Goal: Transaction & Acquisition: Purchase product/service

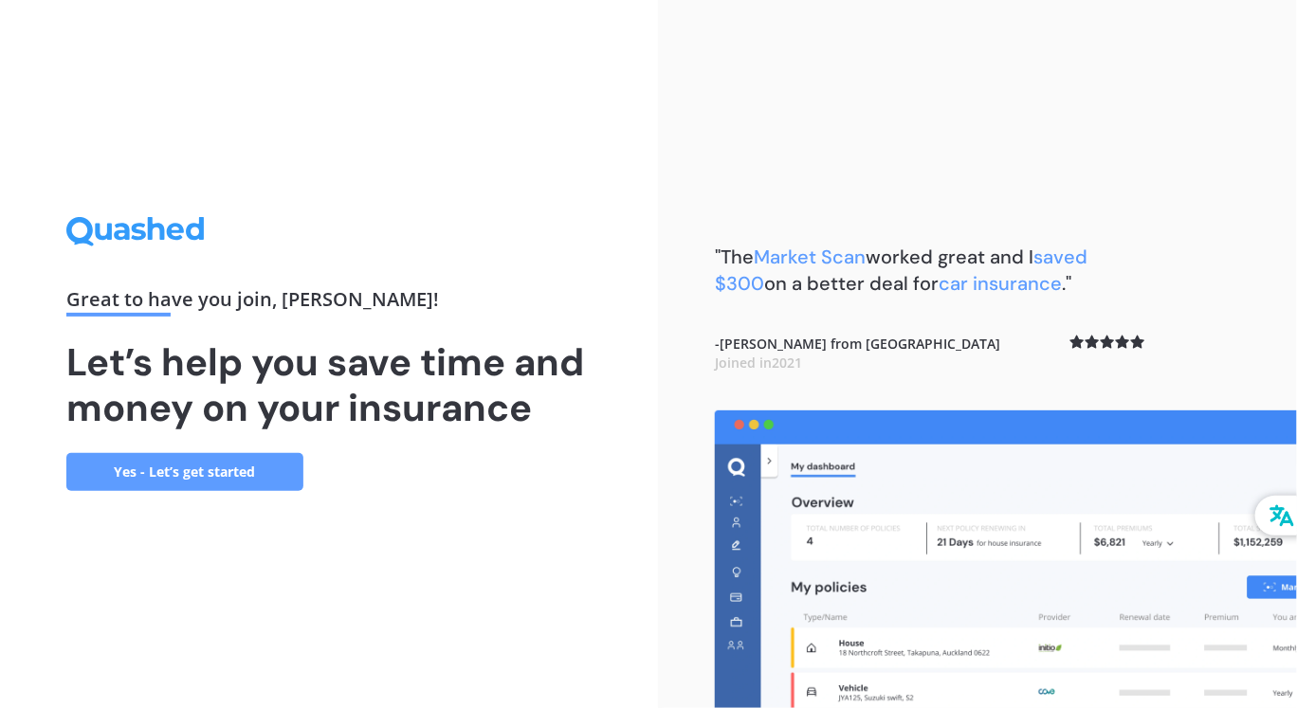
click at [265, 474] on link "Yes - Let’s get started" at bounding box center [184, 472] width 237 height 38
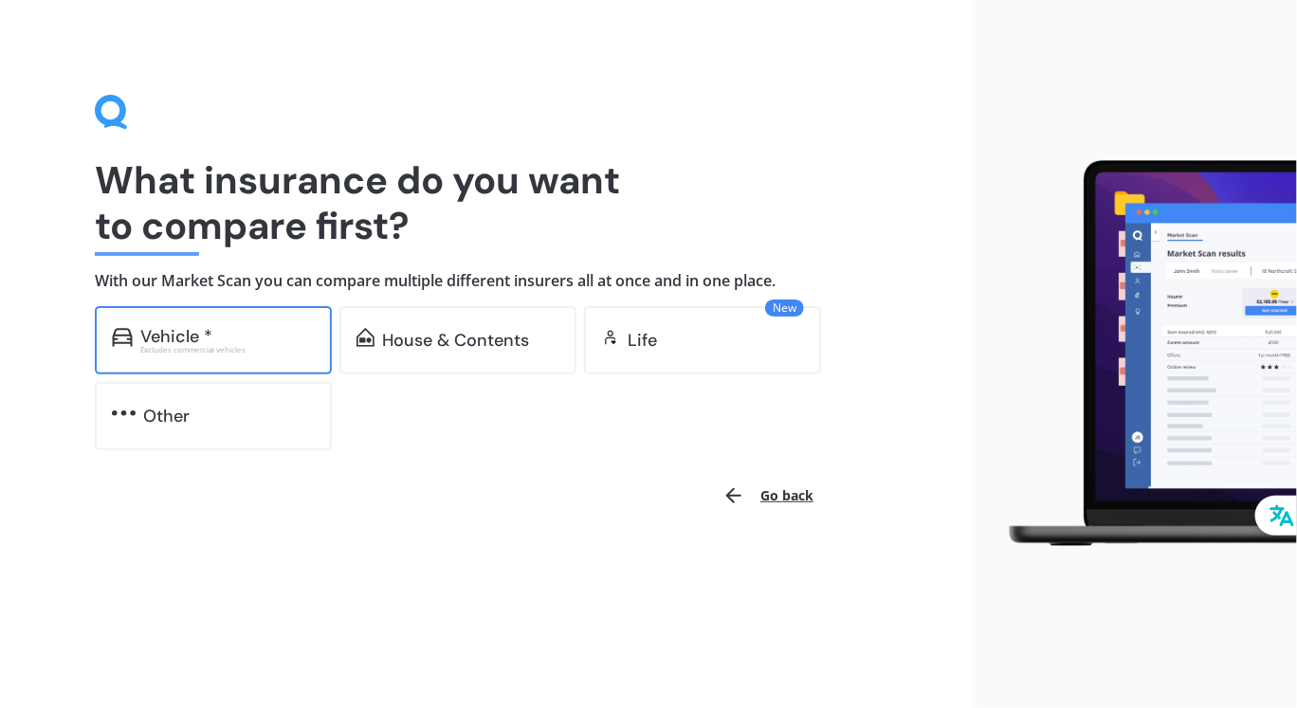
click at [218, 346] on div "Excludes commercial vehicles" at bounding box center [227, 350] width 174 height 8
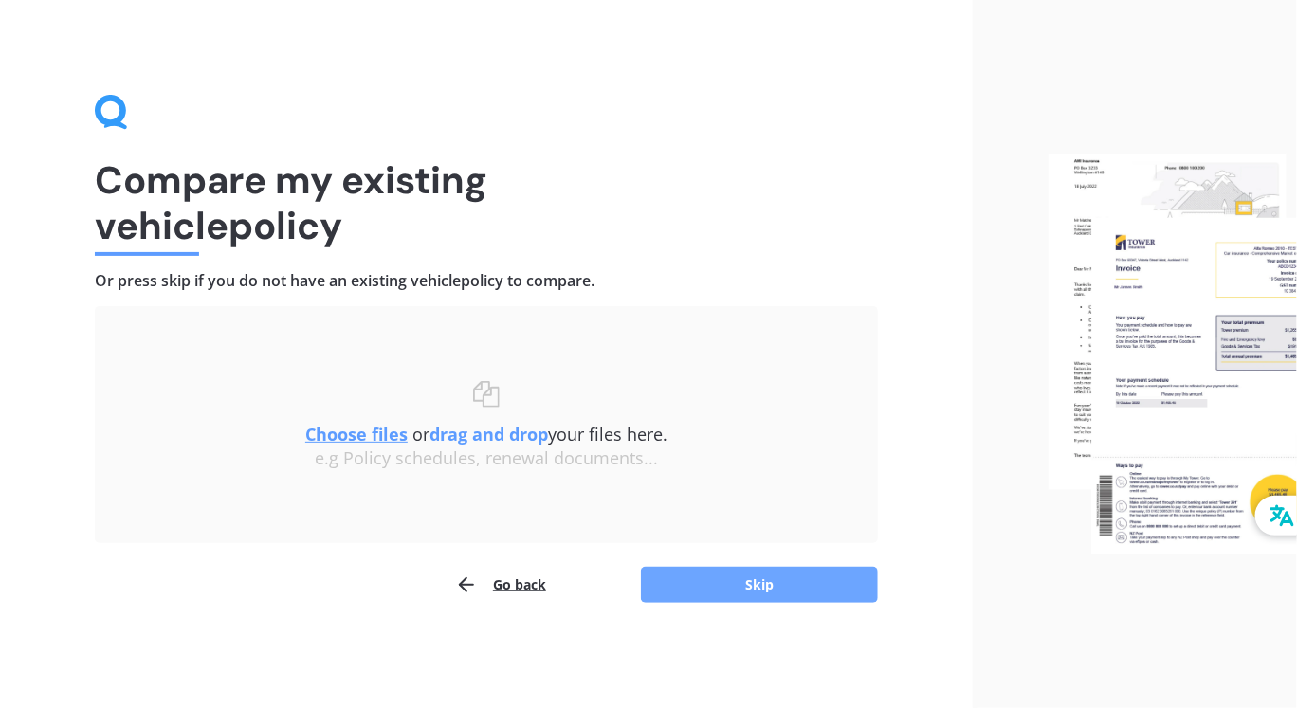
click at [714, 568] on button "Skip" at bounding box center [759, 585] width 237 height 36
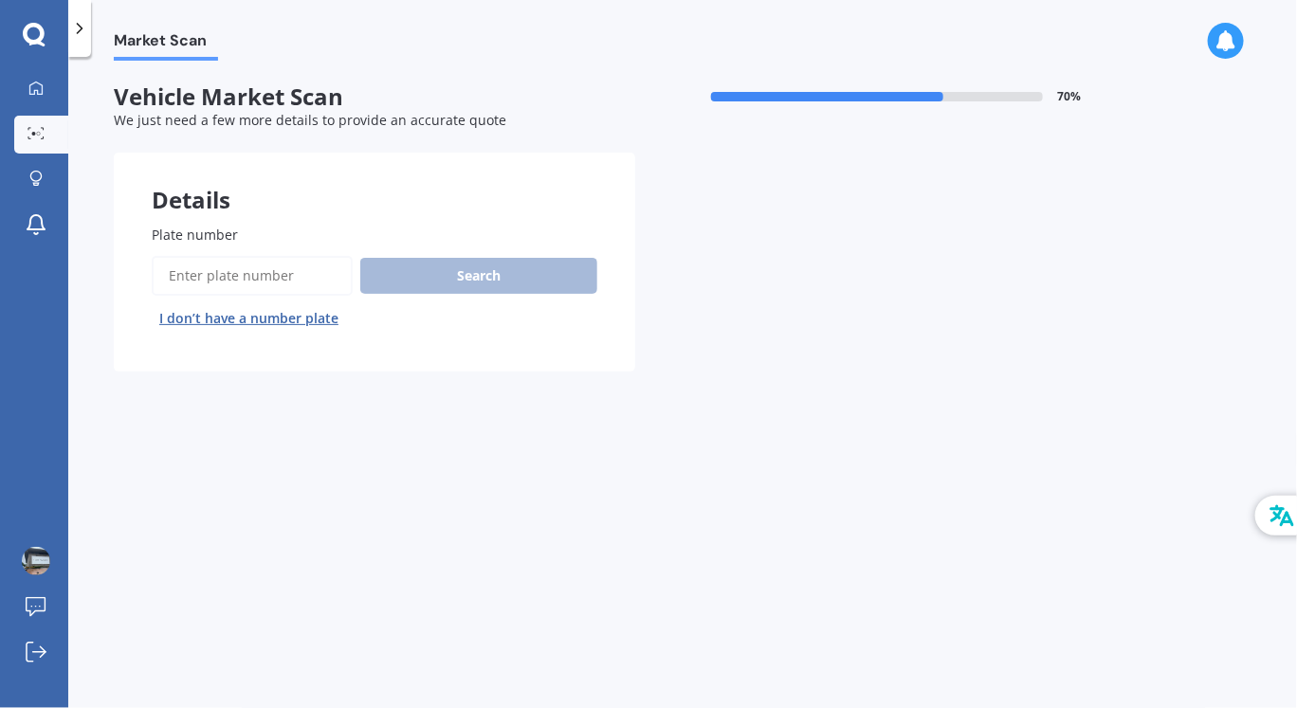
click at [288, 281] on input "Plate number" at bounding box center [252, 276] width 201 height 40
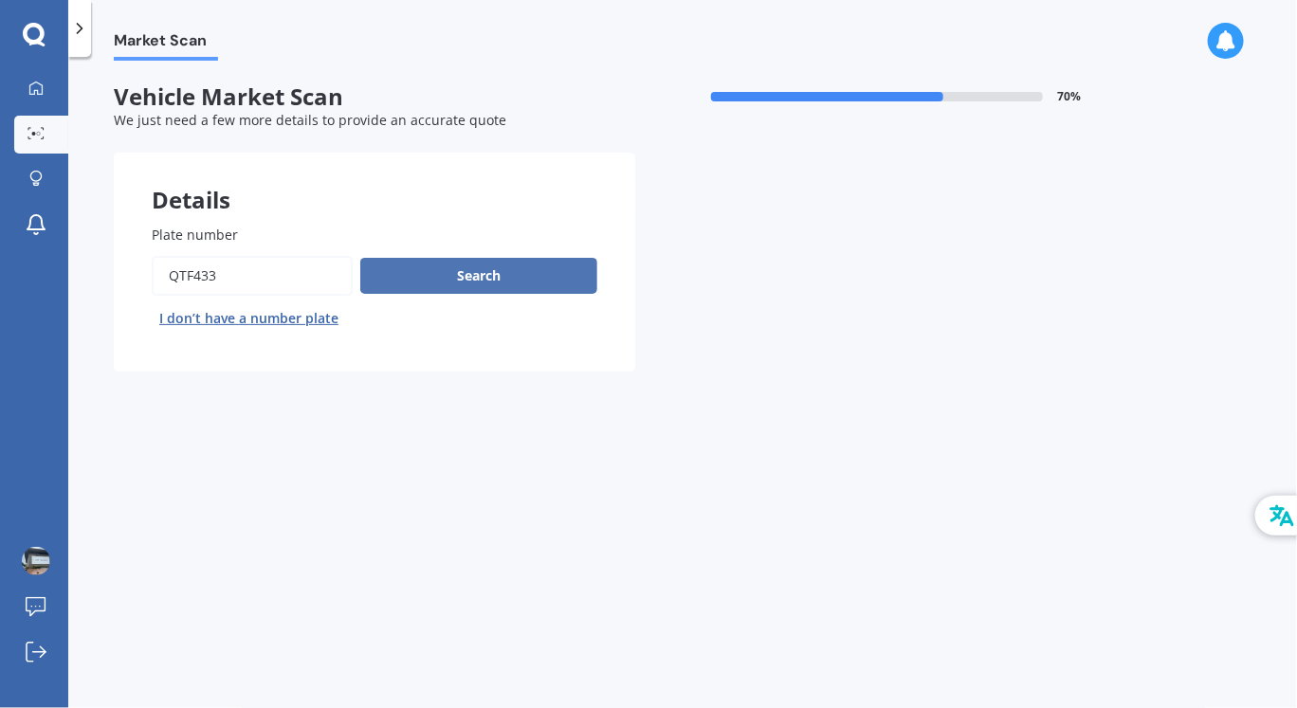
type input "QTF433"
click at [385, 280] on button "Search" at bounding box center [478, 276] width 237 height 36
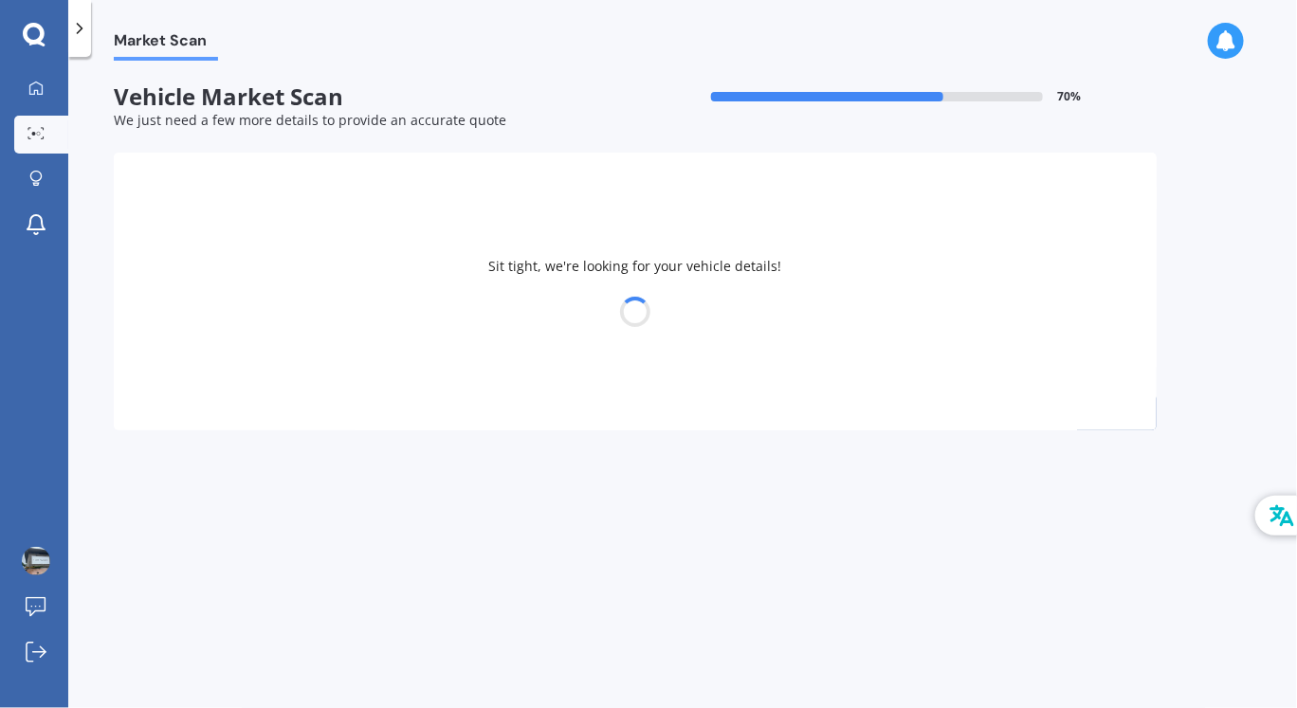
select select "KIA"
select select "SELTOS"
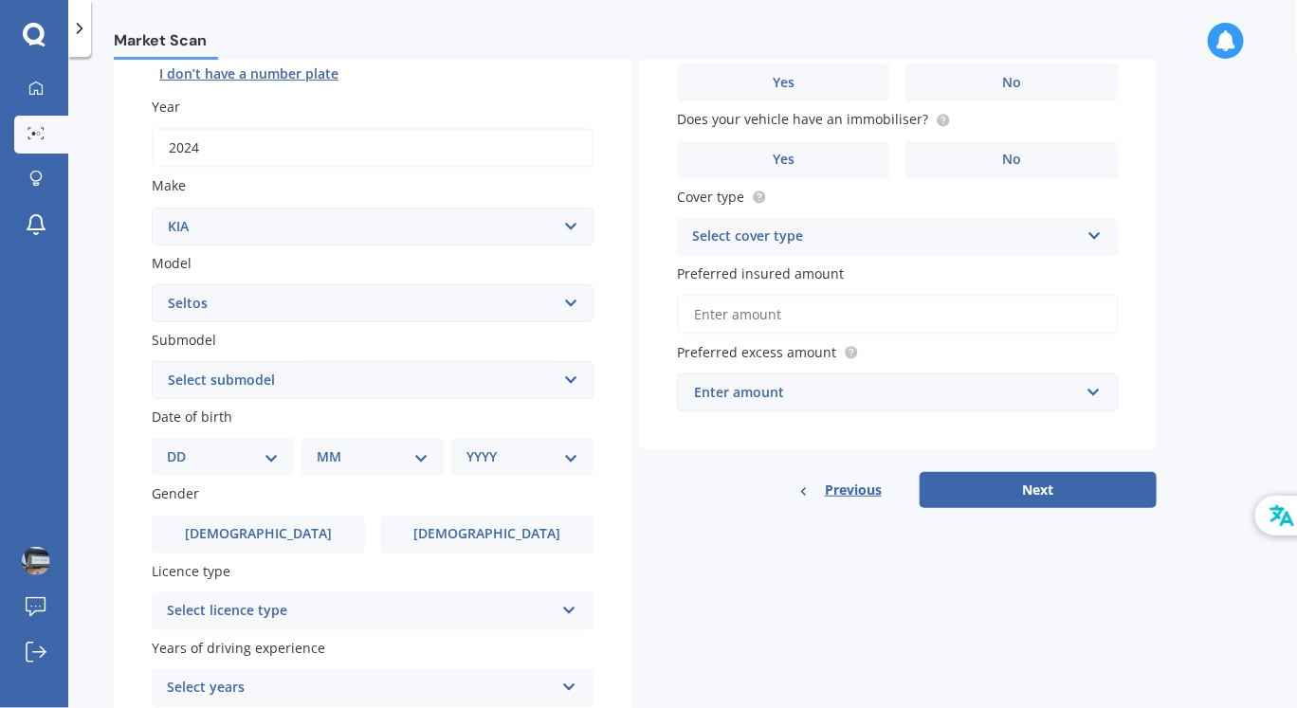
scroll to position [255, 0]
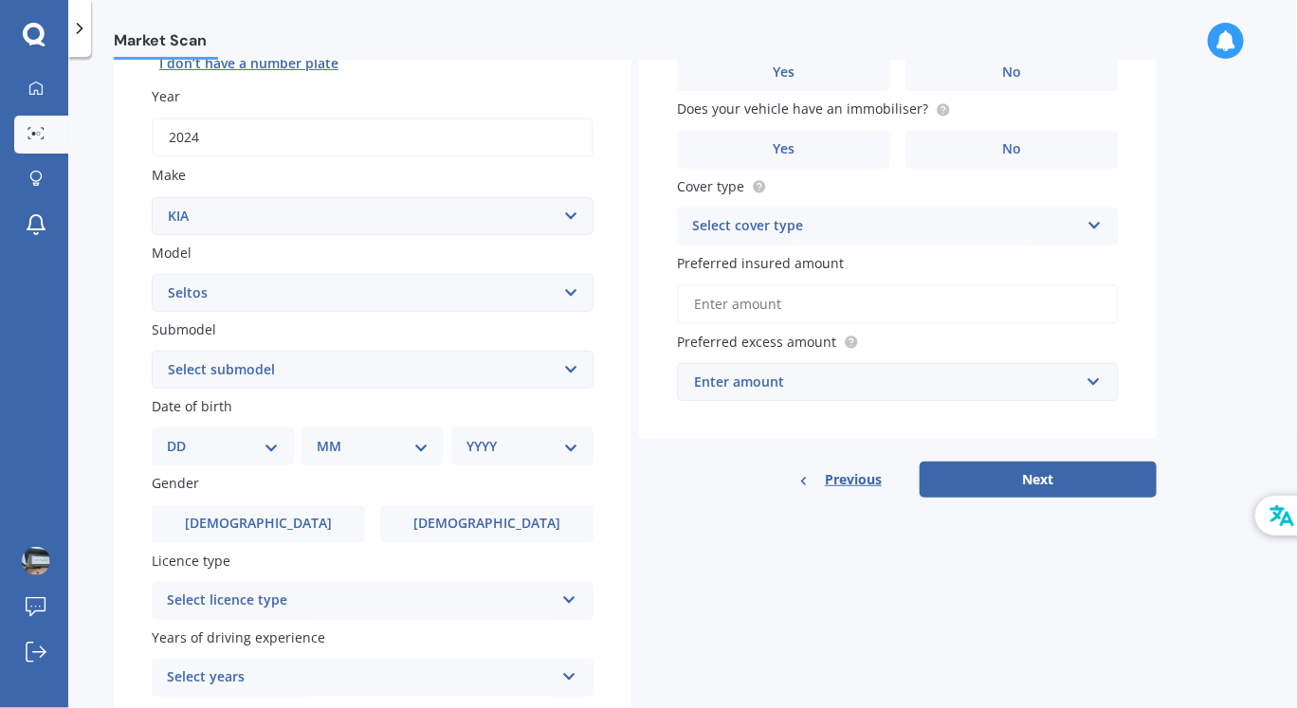
click at [297, 374] on select "Select submodel EX petrol 4WD Ltd petrol 4WD Ltd petrol turbo LTD2.0P/IV LX pet…" at bounding box center [373, 370] width 442 height 38
select select "EX PETROL 4WD"
click at [152, 351] on select "Select submodel EX petrol 4WD Ltd petrol 4WD Ltd petrol turbo LTD2.0P/IV LX pet…" at bounding box center [373, 370] width 442 height 38
click at [439, 388] on select "Select submodel EX petrol 4WD Ltd petrol 4WD Ltd petrol turbo LTD2.0P/IV LX pet…" at bounding box center [373, 370] width 442 height 38
click at [152, 351] on select "Select submodel EX petrol 4WD Ltd petrol 4WD Ltd petrol turbo LTD2.0P/IV LX pet…" at bounding box center [373, 370] width 442 height 38
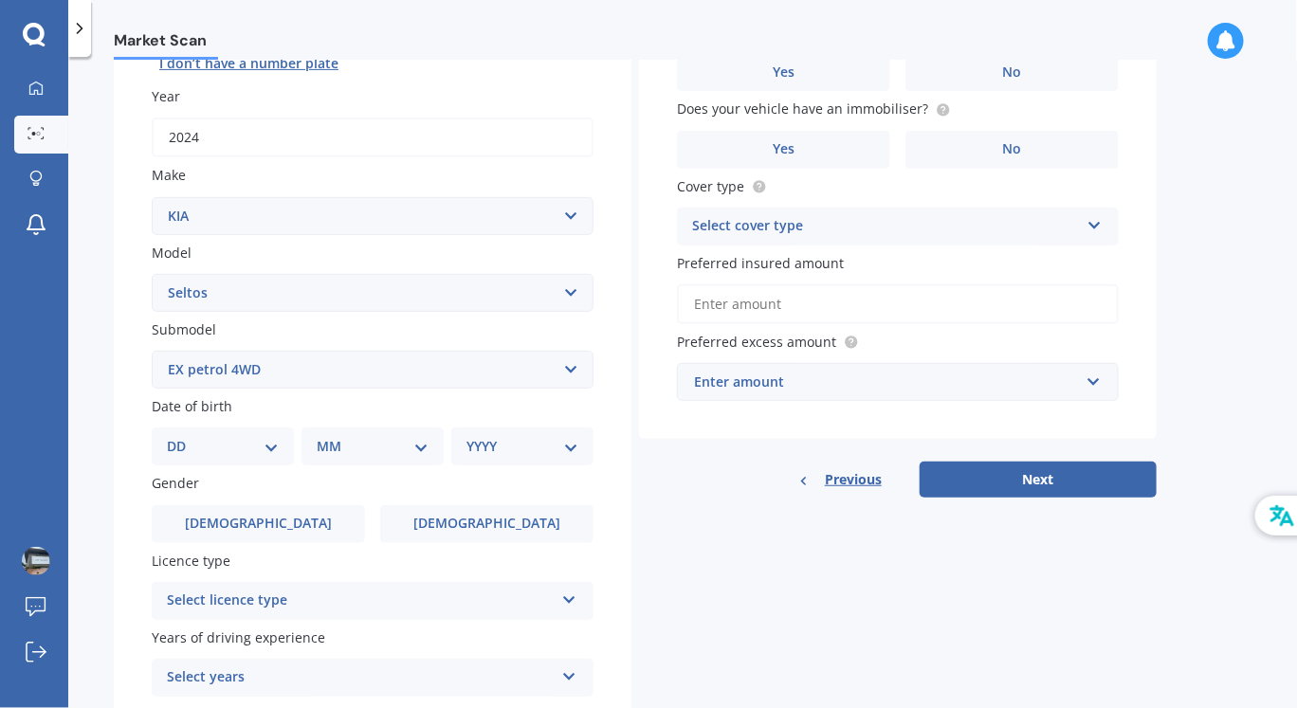
click at [252, 445] on select "DD 01 02 03 04 05 06 07 08 09 10 11 12 13 14 15 16 17 18 19 20 21 22 23 24 25 2…" at bounding box center [223, 446] width 112 height 21
select select "26"
click at [181, 436] on select "DD 01 02 03 04 05 06 07 08 09 10 11 12 13 14 15 16 17 18 19 20 21 22 23 24 25 2…" at bounding box center [223, 446] width 112 height 21
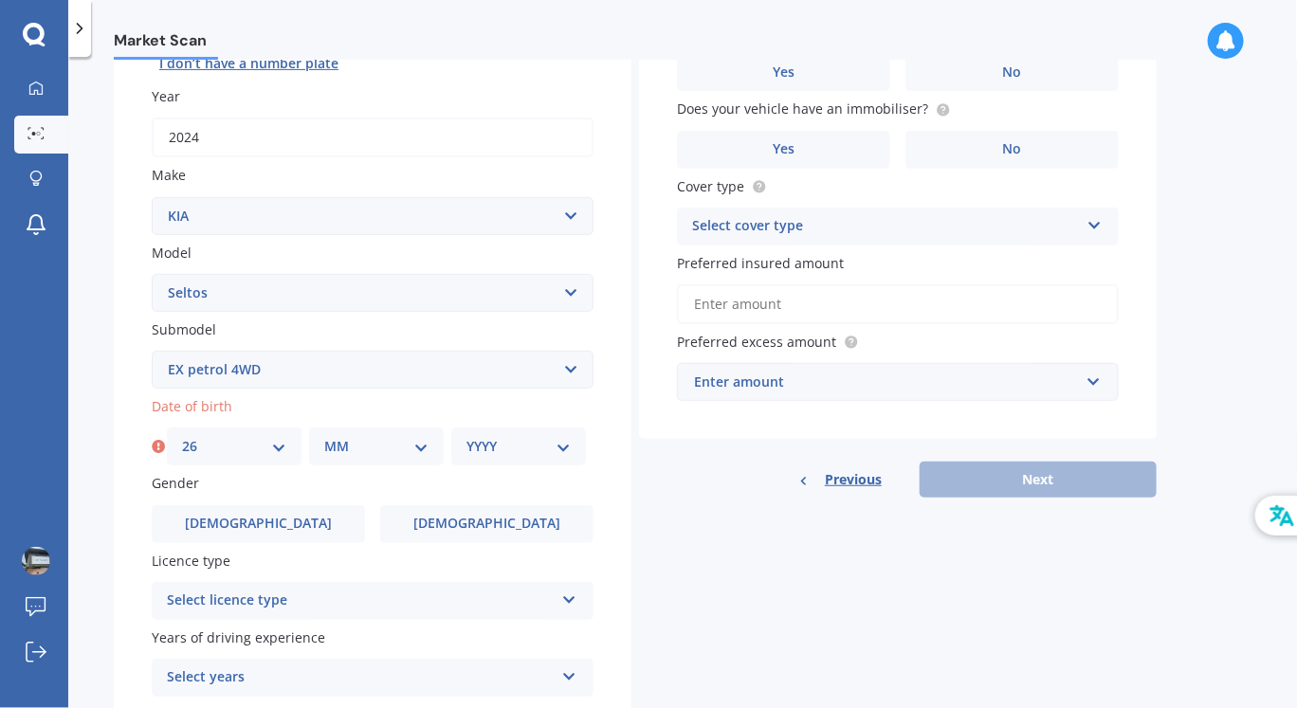
click at [386, 450] on select "MM 01 02 03 04 05 06 07 08 09 10 11 12" at bounding box center [376, 446] width 104 height 21
select select "09"
click at [324, 436] on select "MM 01 02 03 04 05 06 07 08 09 10 11 12" at bounding box center [376, 446] width 104 height 21
click at [505, 452] on select "YYYY 2025 2024 2023 2022 2021 2020 2019 2018 2017 2016 2015 2014 2013 2012 2011…" at bounding box center [518, 446] width 104 height 21
select select "1989"
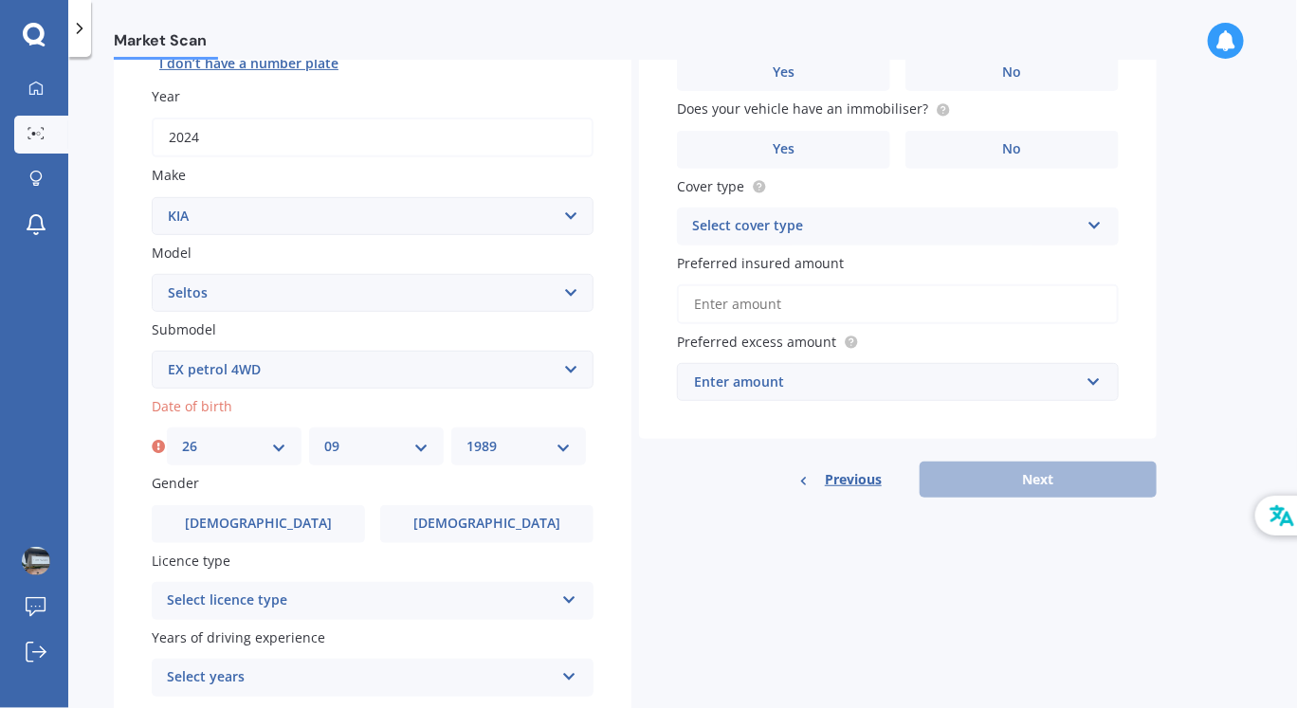
click at [466, 436] on select "YYYY 2025 2024 2023 2022 2021 2020 2019 2018 2017 2016 2015 2014 2013 2012 2011…" at bounding box center [518, 446] width 104 height 21
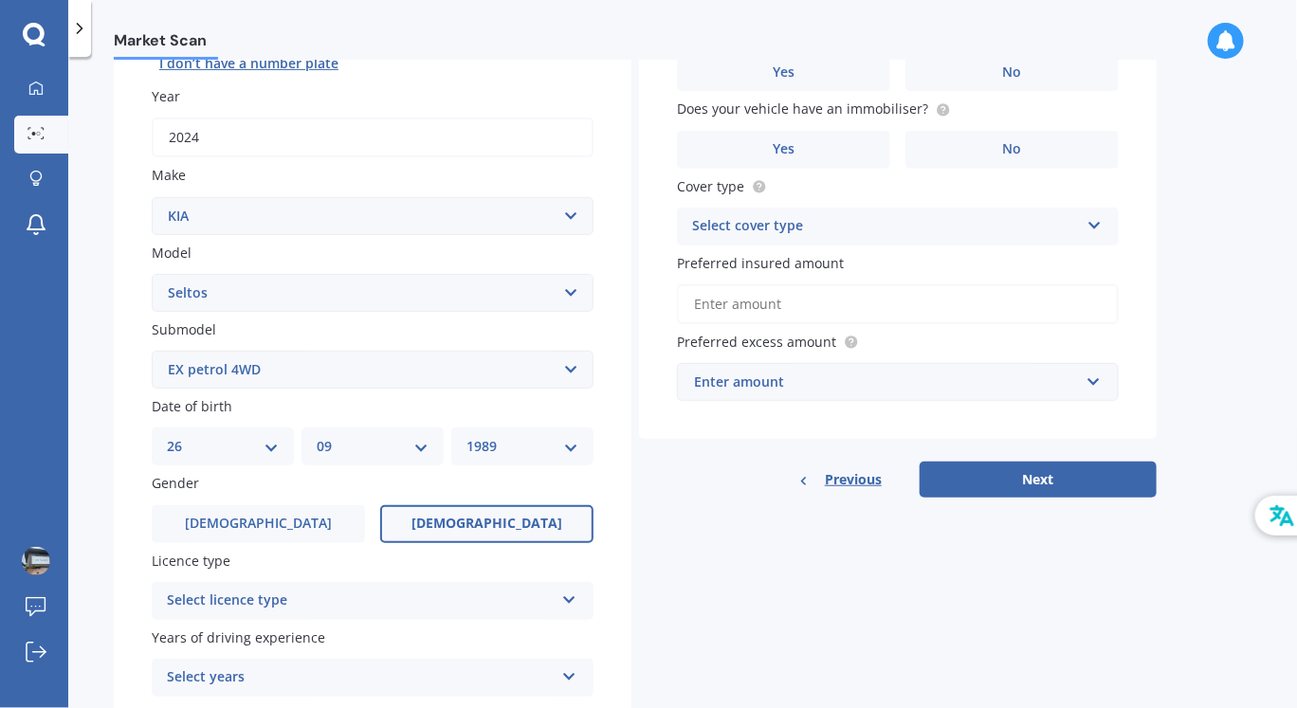
click at [447, 505] on label "[DEMOGRAPHIC_DATA]" at bounding box center [486, 524] width 213 height 38
click at [0, 0] on input "[DEMOGRAPHIC_DATA]" at bounding box center [0, 0] width 0 height 0
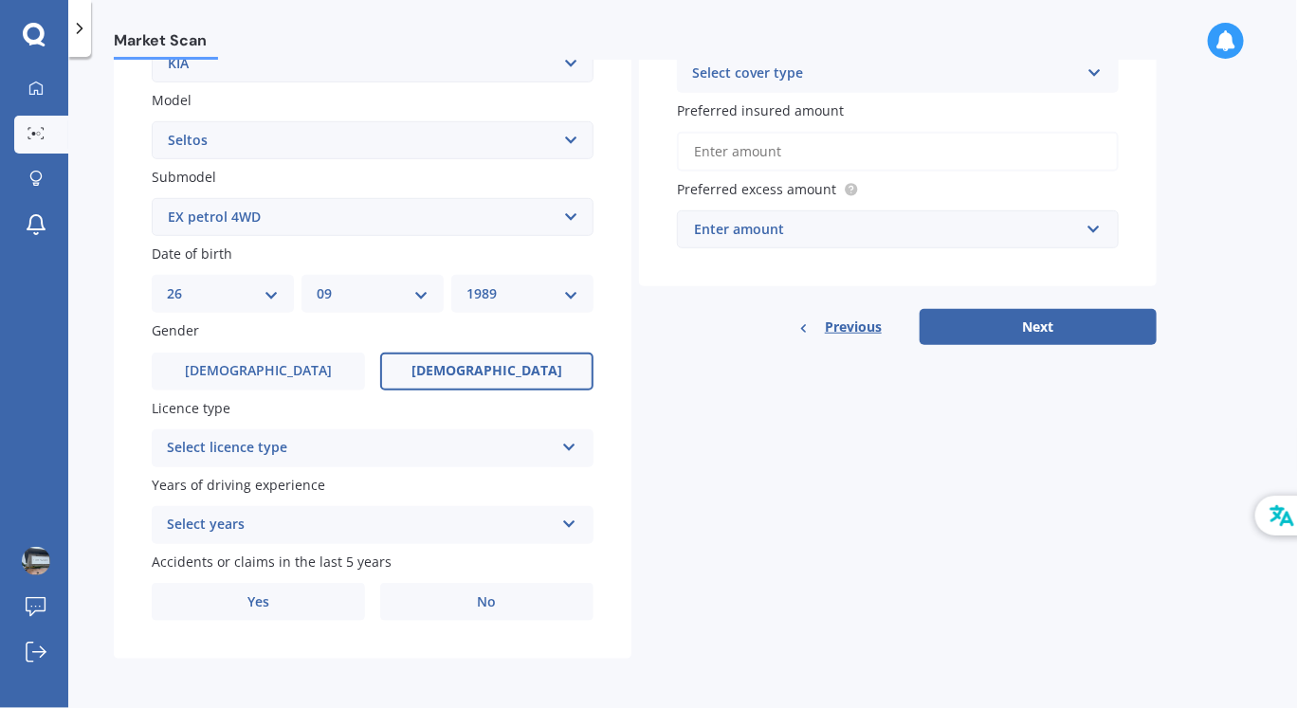
click at [411, 426] on div "Licence type Select licence type NZ Full NZ Restricted NZ Learners [GEOGRAPHIC_…" at bounding box center [373, 432] width 442 height 69
click at [407, 445] on div "Select licence type" at bounding box center [360, 448] width 387 height 23
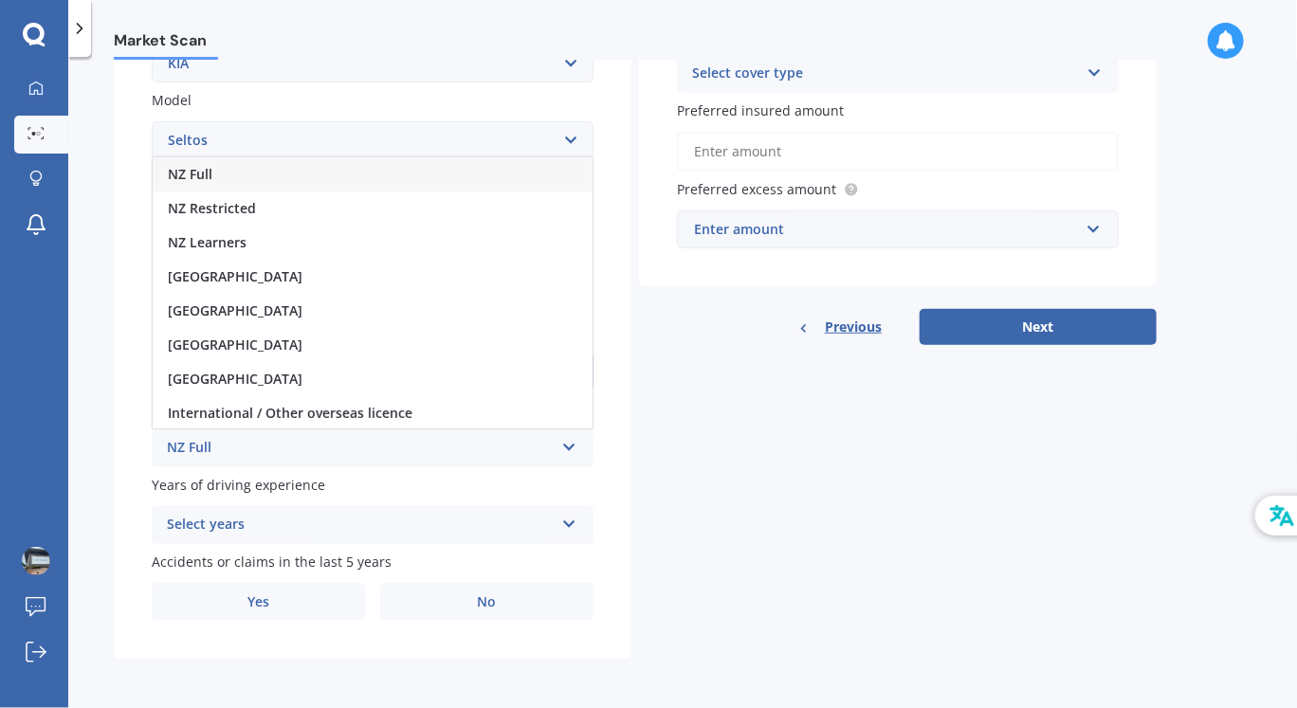
click at [369, 171] on div "NZ Full" at bounding box center [373, 174] width 440 height 34
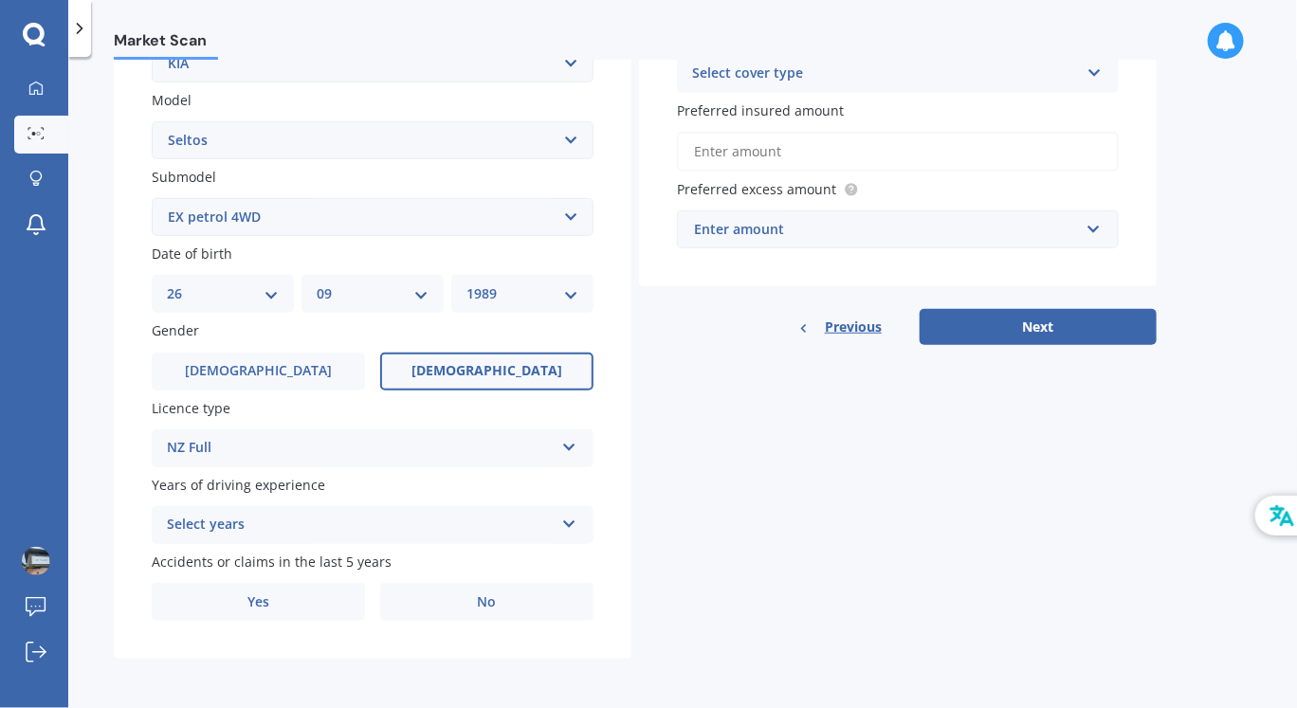
click at [247, 532] on div "Select years" at bounding box center [360, 525] width 387 height 23
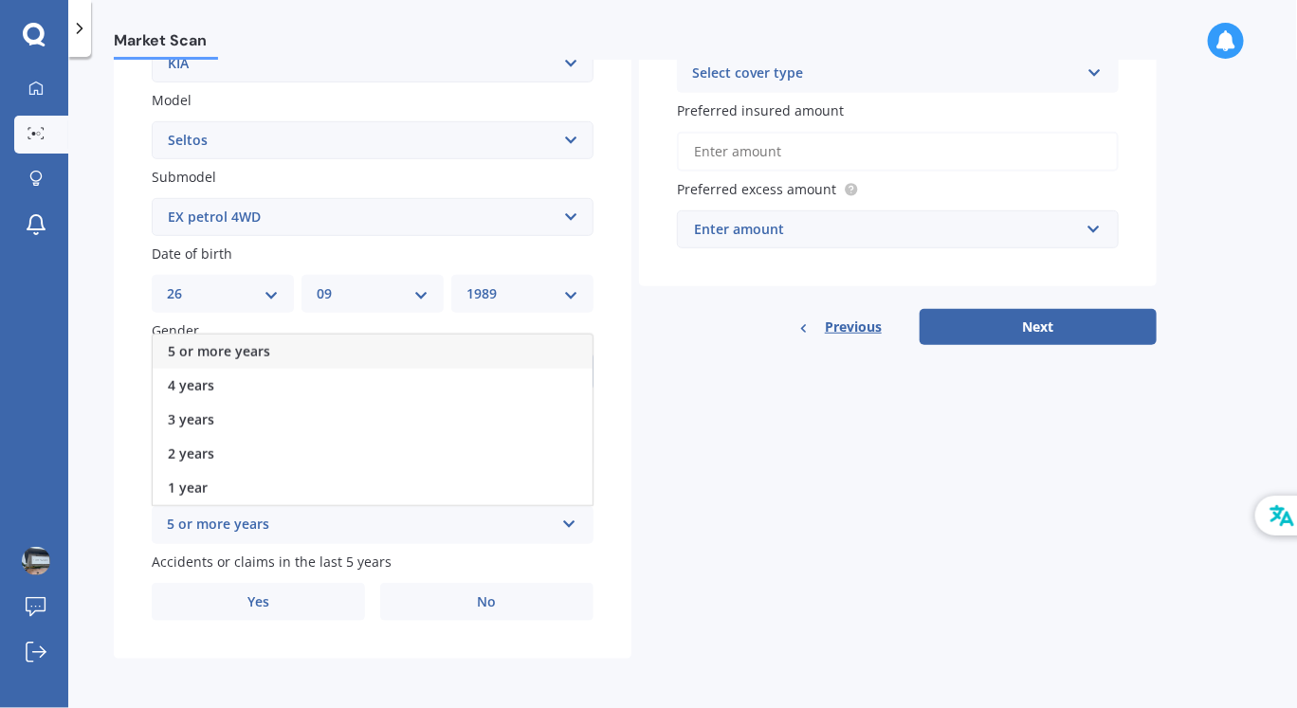
click at [297, 349] on div "5 or more years" at bounding box center [373, 352] width 440 height 34
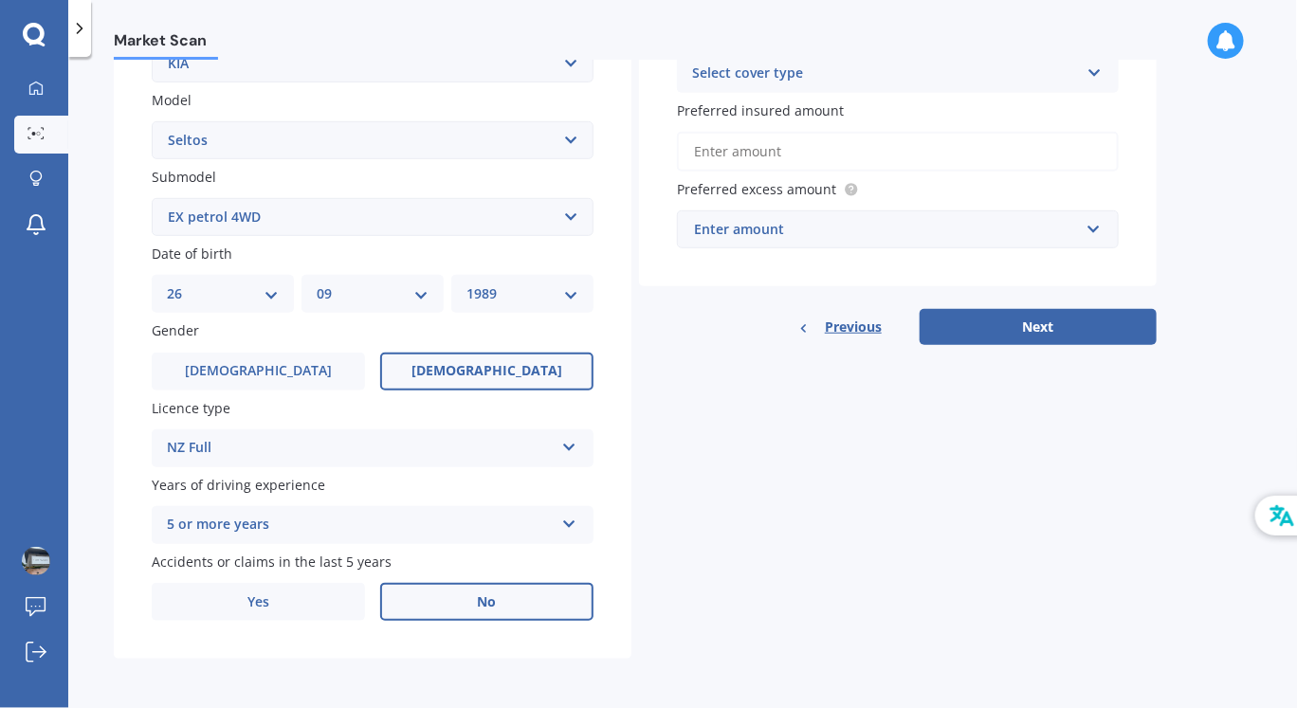
click at [441, 617] on label "No" at bounding box center [486, 602] width 213 height 38
click at [0, 0] on input "No" at bounding box center [0, 0] width 0 height 0
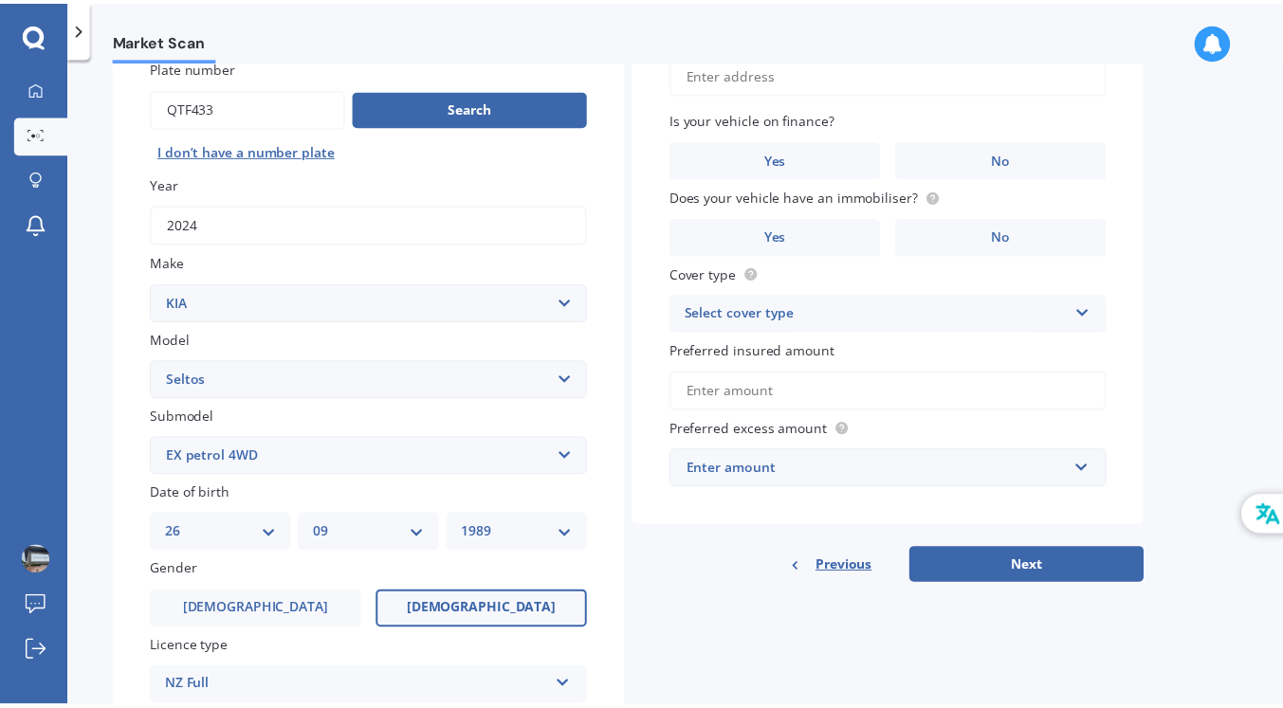
scroll to position [29, 0]
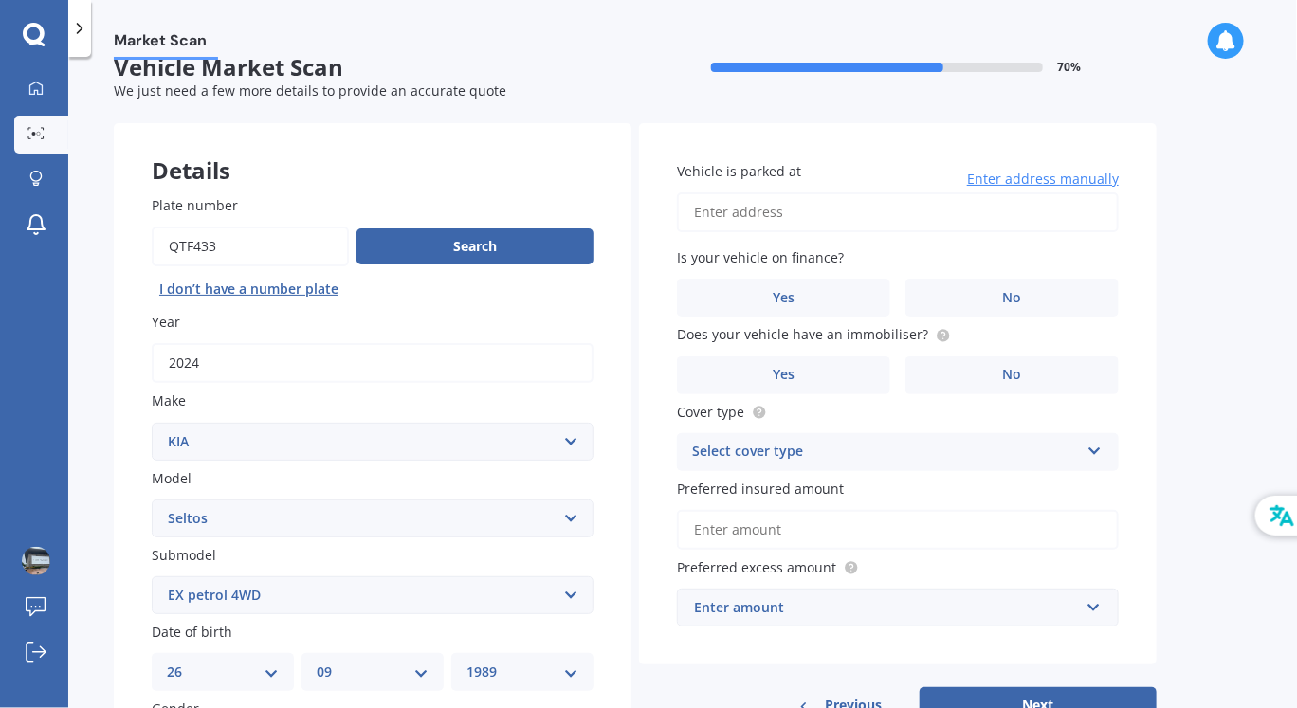
click at [825, 222] on input "Vehicle is parked at" at bounding box center [898, 212] width 442 height 40
type input "[STREET_ADDRESS]"
click at [977, 299] on label "No" at bounding box center [1011, 298] width 213 height 38
click at [0, 0] on input "No" at bounding box center [0, 0] width 0 height 0
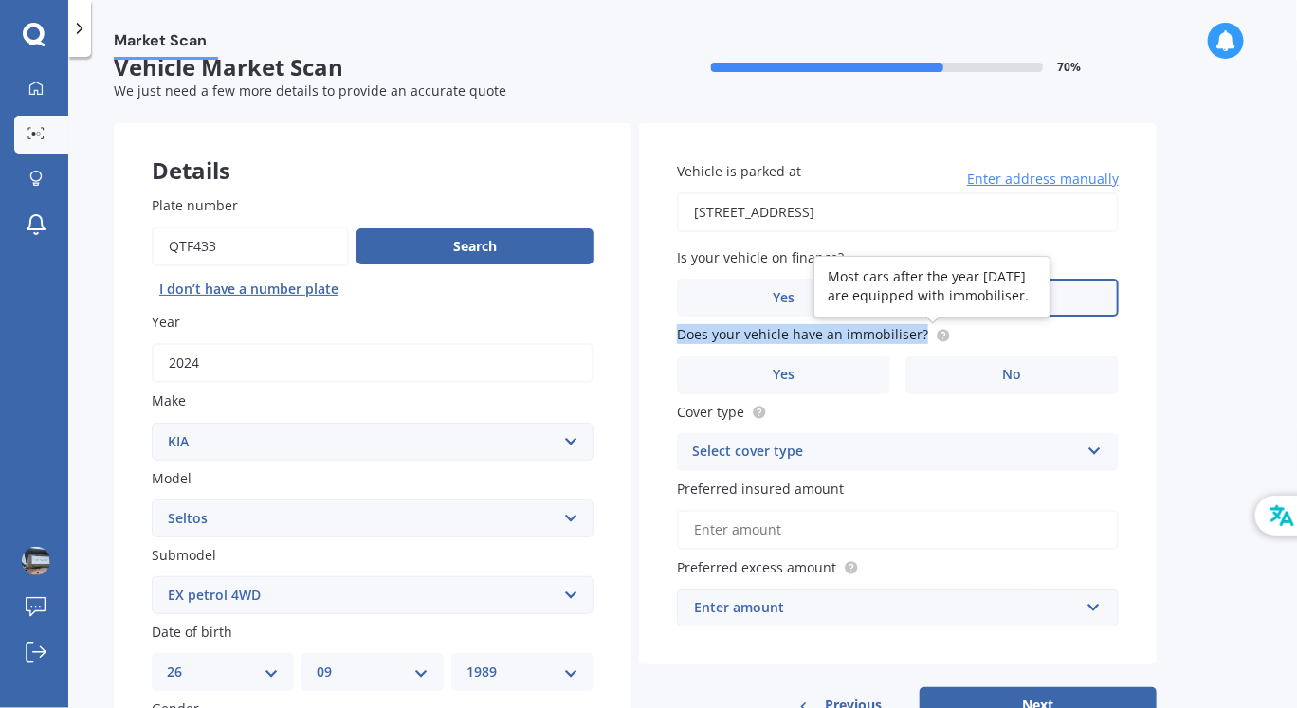
drag, startPoint x: 674, startPoint y: 328, endPoint x: 932, endPoint y: 328, distance: 257.9
click at [932, 328] on div "Vehicle is parked at [STREET_ADDRESS] Enter address manually Is your vehicle on…" at bounding box center [898, 394] width 518 height 542
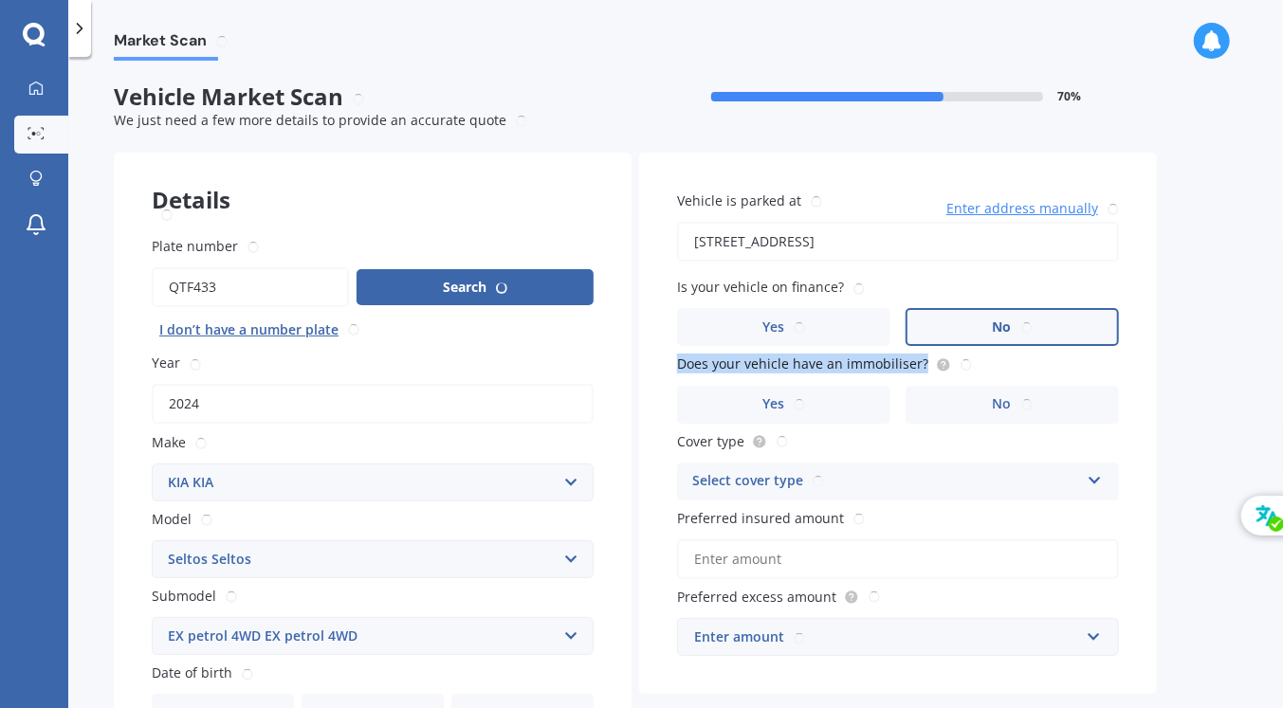
scroll to position [0, 0]
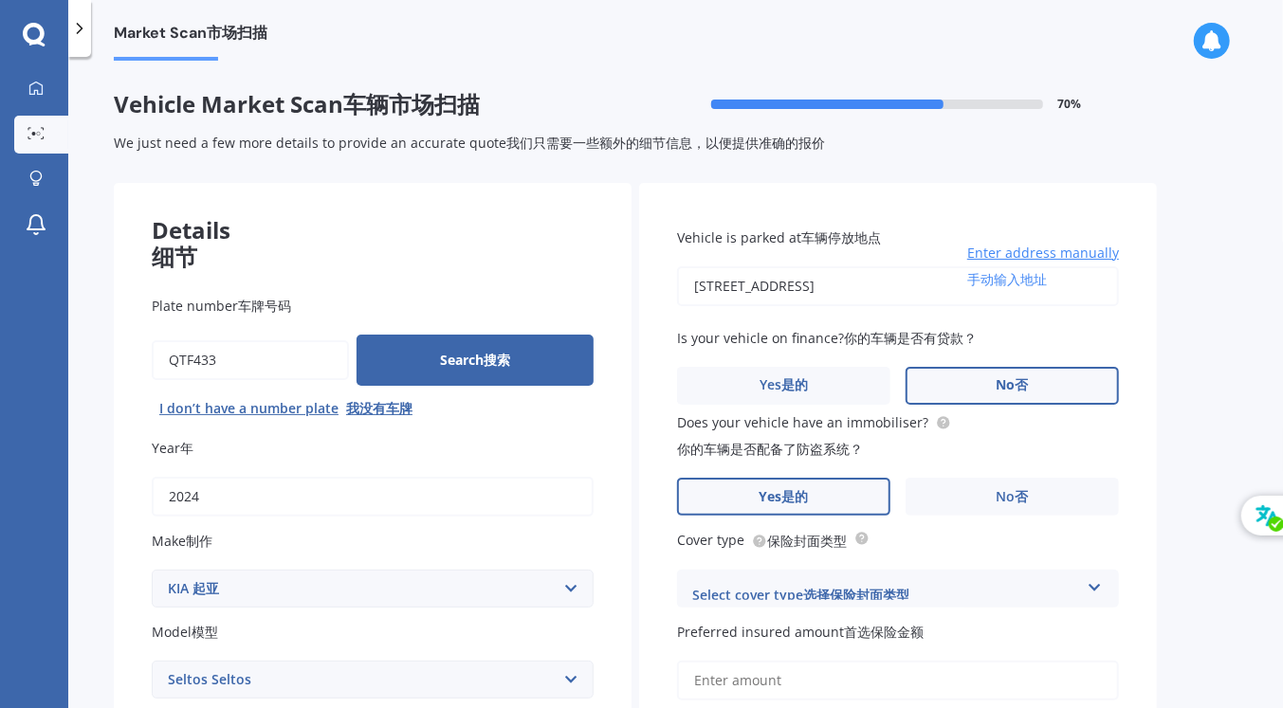
click at [809, 494] on label "Yes 是的" at bounding box center [783, 497] width 213 height 38
click at [0, 0] on input "Yes 是的" at bounding box center [0, 0] width 0 height 0
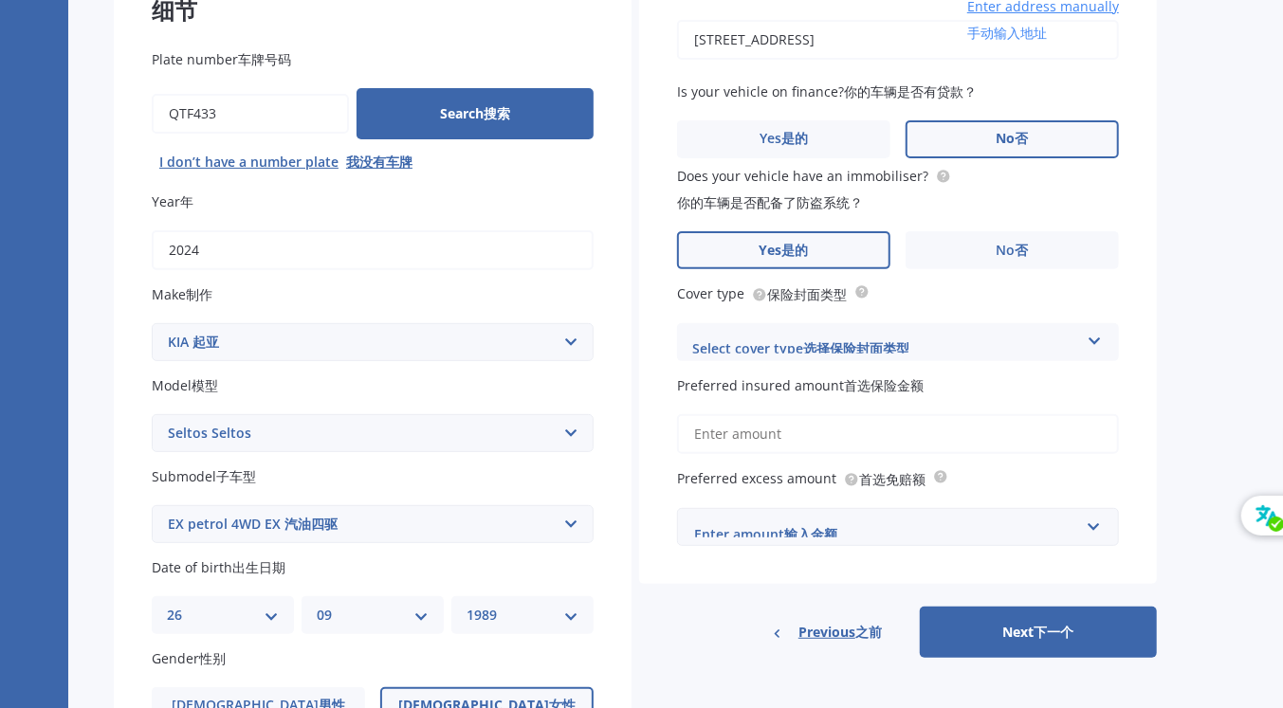
scroll to position [247, 0]
click at [906, 338] on div "Select cover type 选择保险封面类型" at bounding box center [885, 341] width 387 height 23
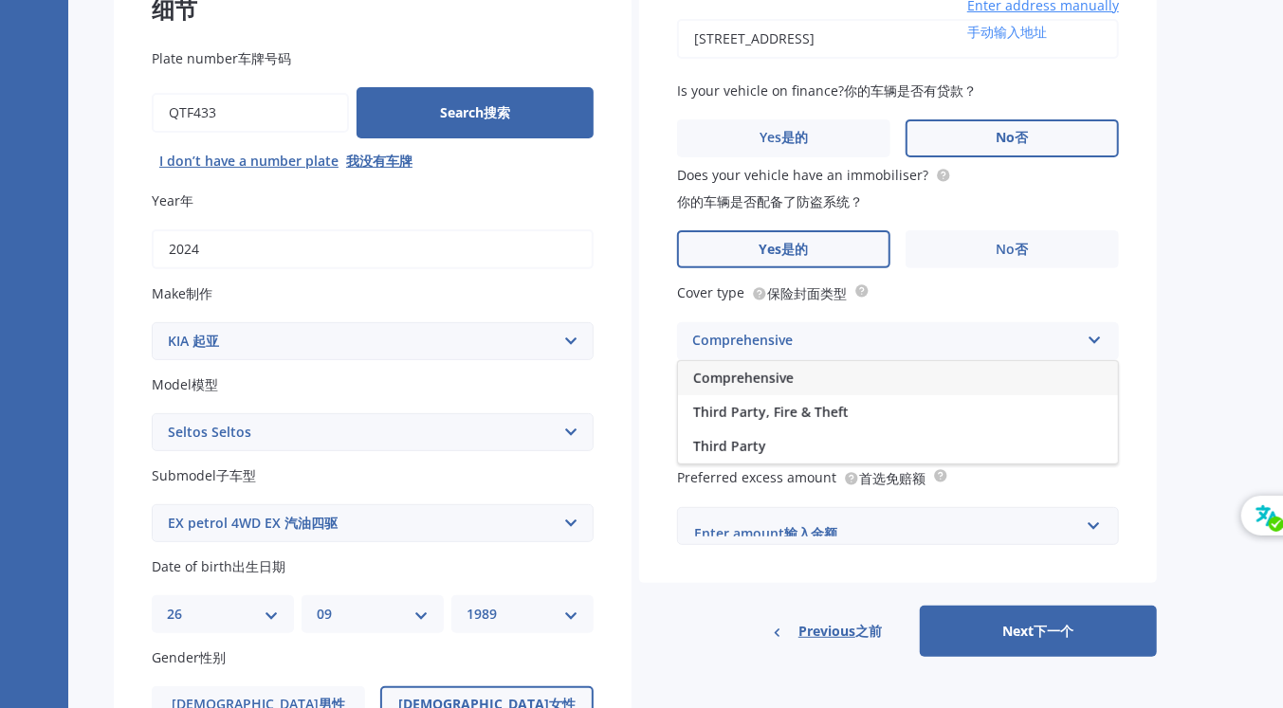
click at [861, 376] on div "Comprehensive" at bounding box center [898, 378] width 440 height 34
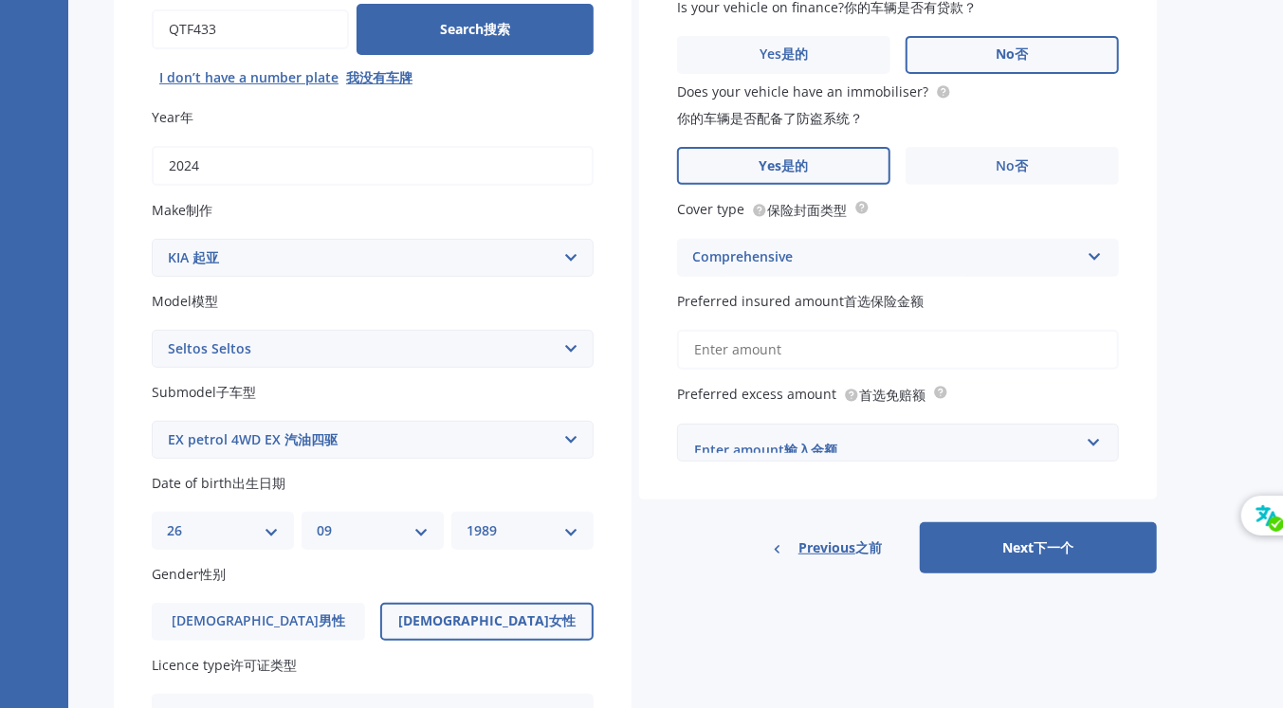
scroll to position [334, 0]
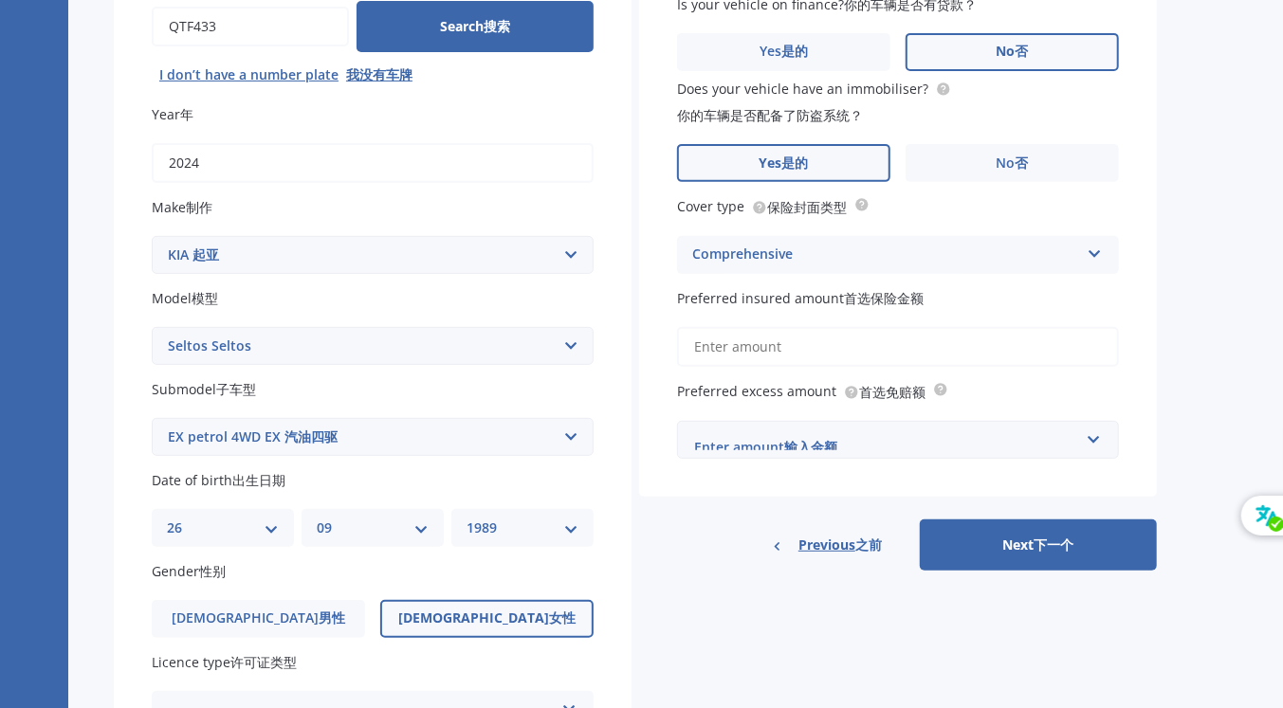
click at [866, 344] on input "Preferred insured amount 首选保险金额" at bounding box center [898, 347] width 442 height 40
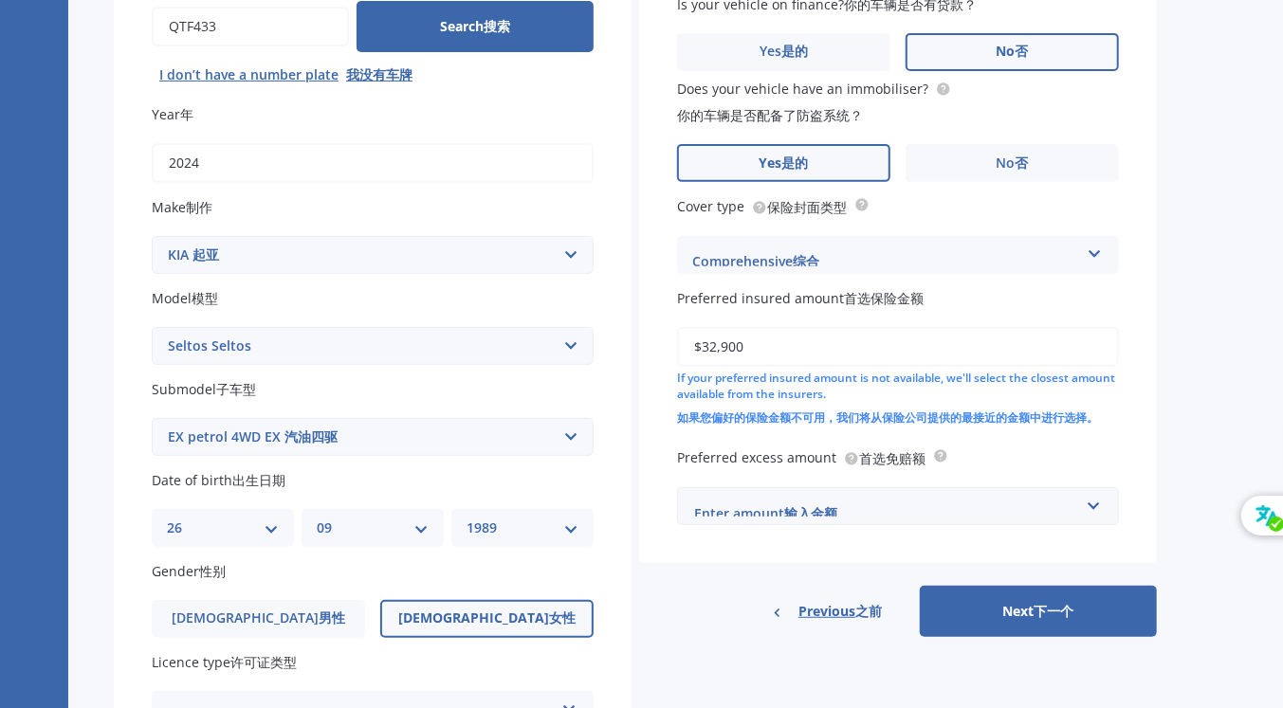
type input "$32,900"
click at [1095, 506] on input "text" at bounding box center [891, 506] width 425 height 36
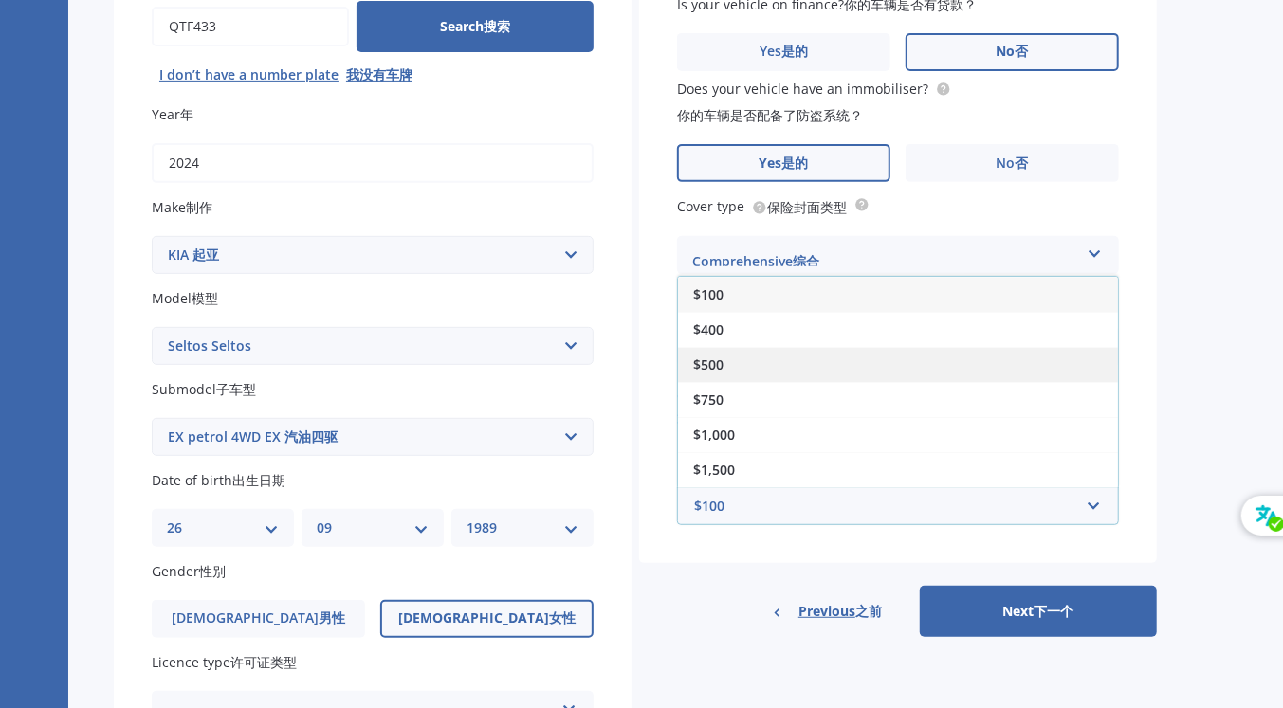
click at [849, 356] on div "$500" at bounding box center [898, 364] width 440 height 35
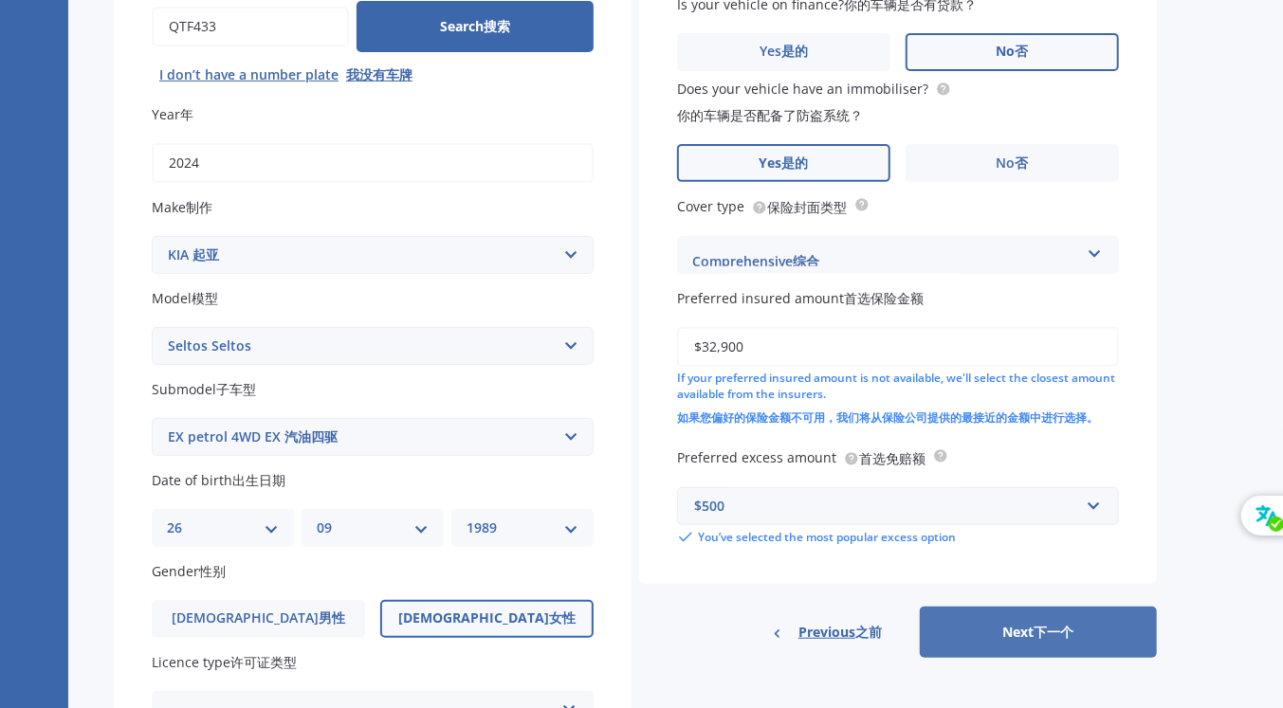
click at [994, 631] on button "Next 下一个" at bounding box center [1038, 632] width 237 height 51
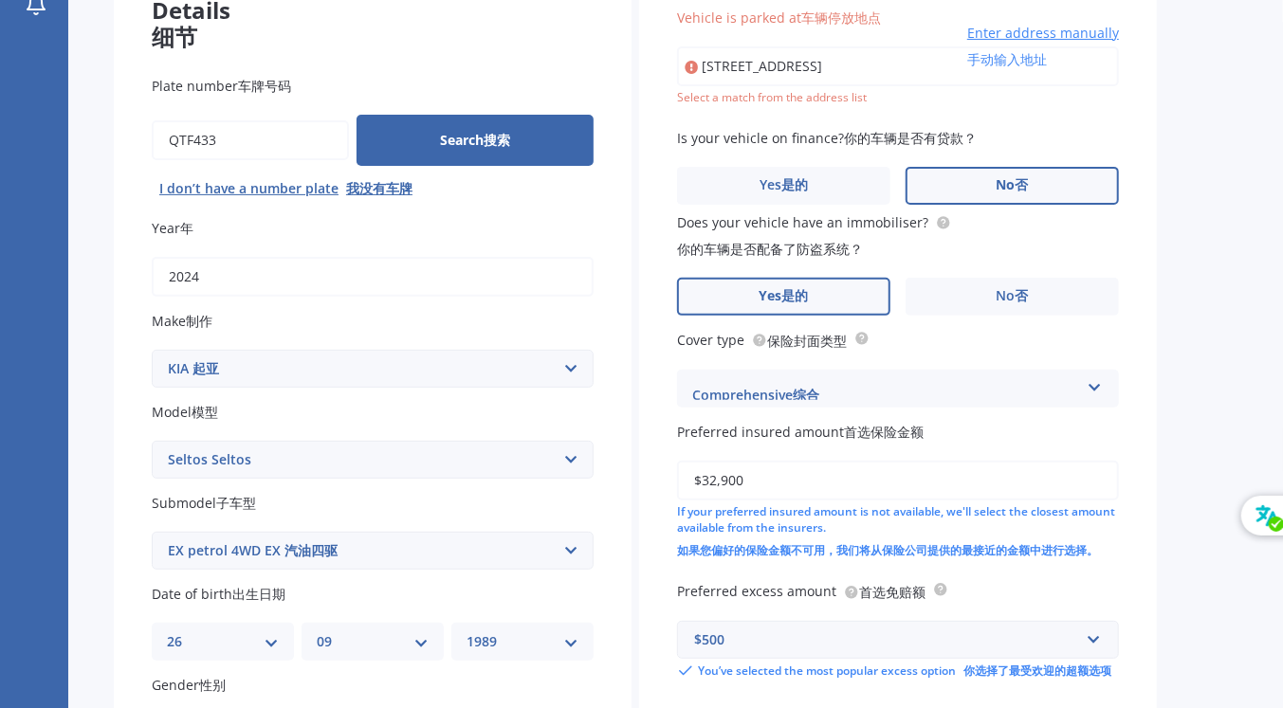
scroll to position [0, 0]
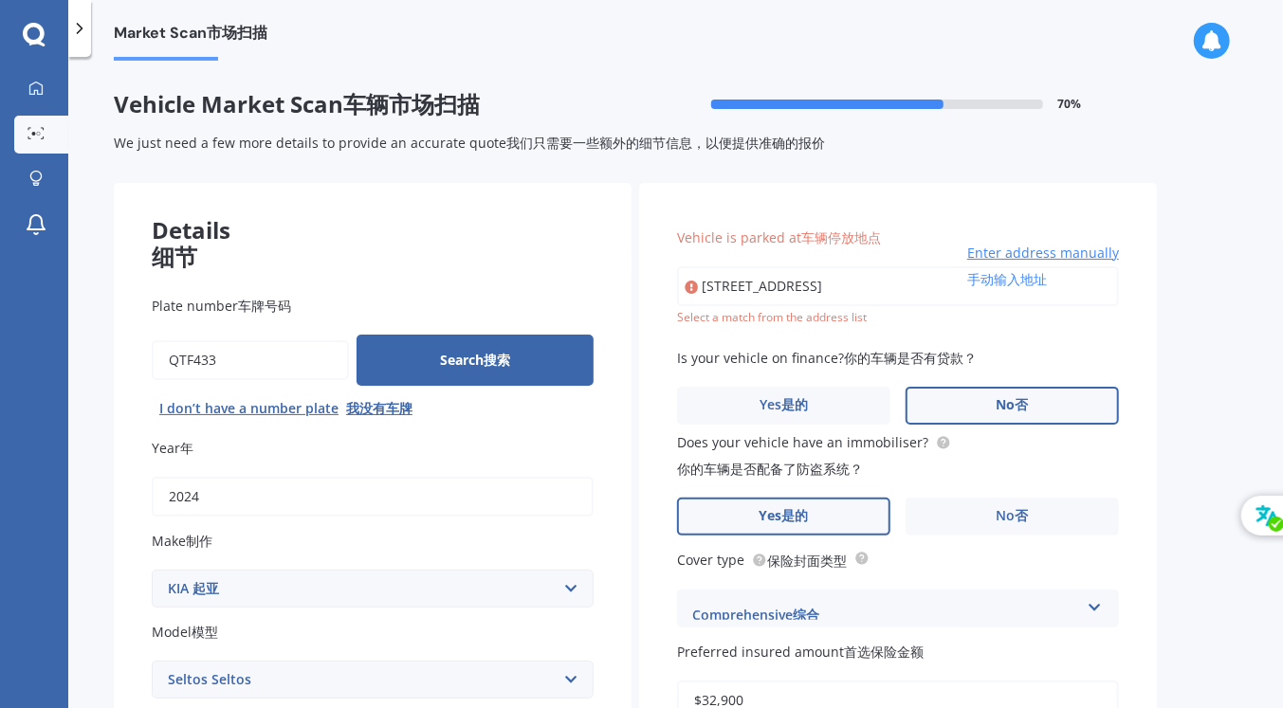
click at [962, 283] on input "[STREET_ADDRESS]" at bounding box center [898, 286] width 442 height 40
click at [966, 284] on input "[STREET_ADDRESS]" at bounding box center [898, 286] width 442 height 40
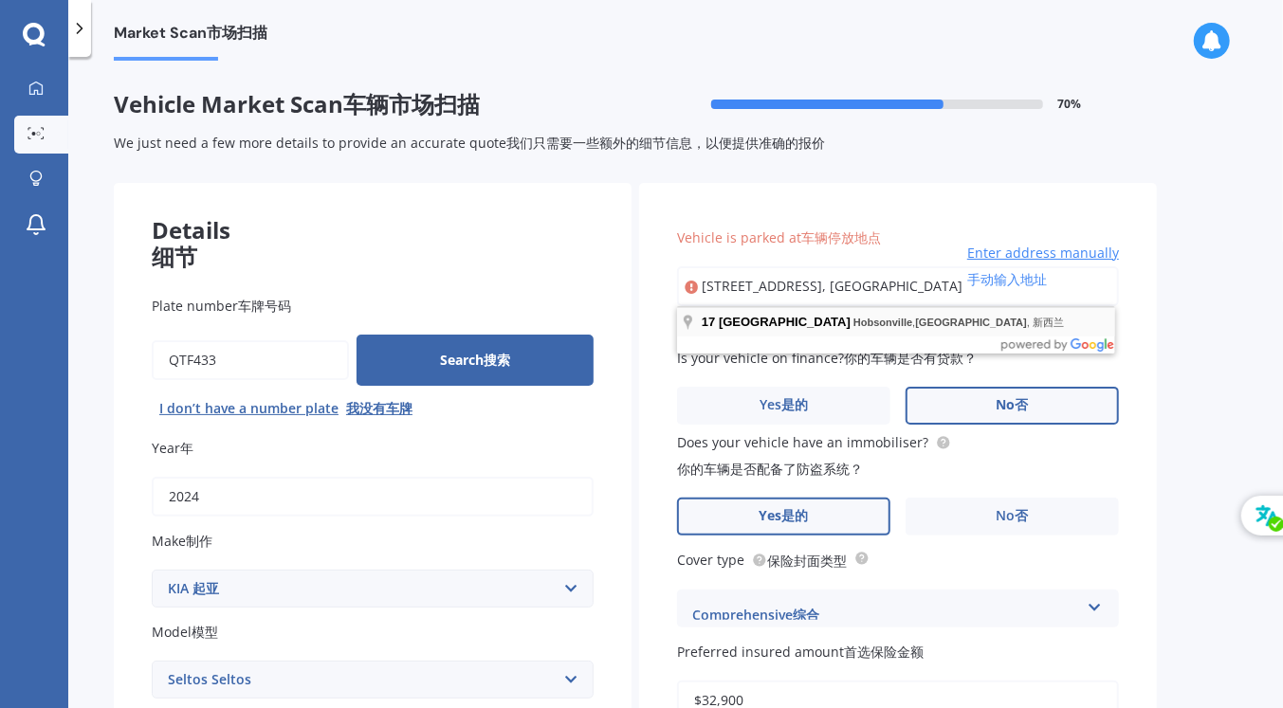
type input "[GEOGRAPHIC_DATA]新西兰"
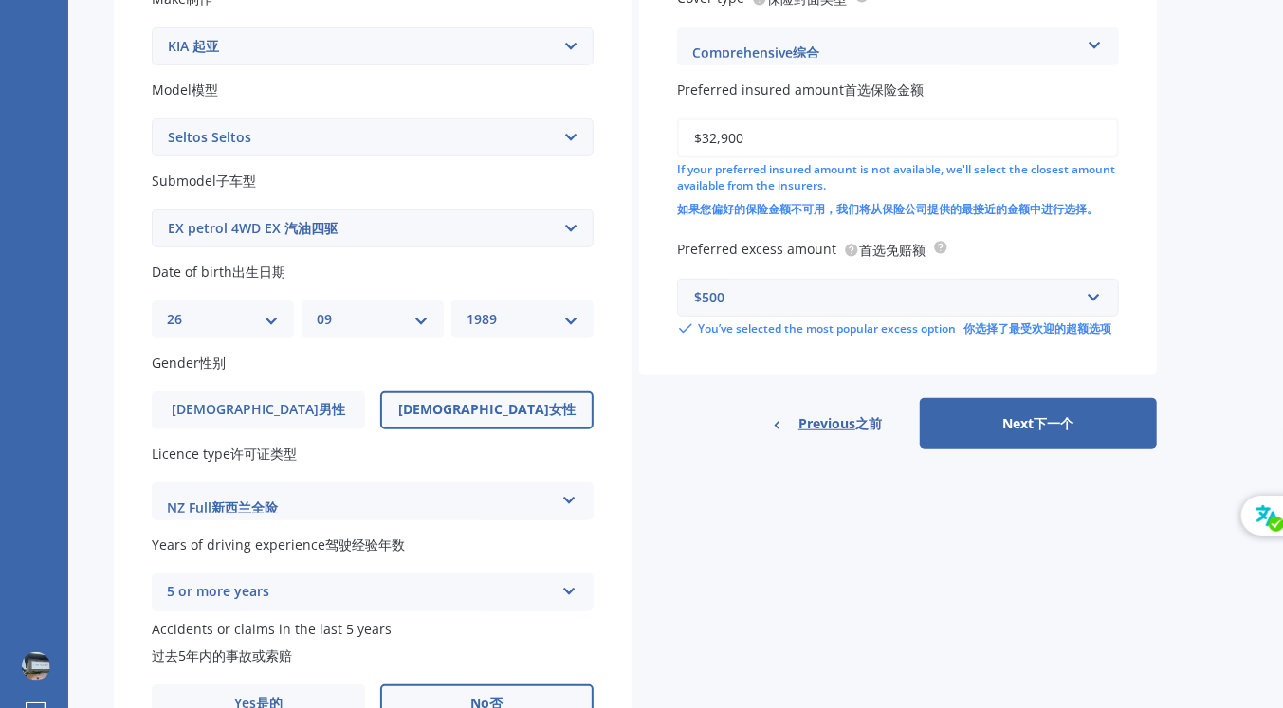
scroll to position [543, 0]
click at [1009, 447] on button "Next 下一个" at bounding box center [1038, 422] width 237 height 51
select select "26"
select select "09"
select select "1989"
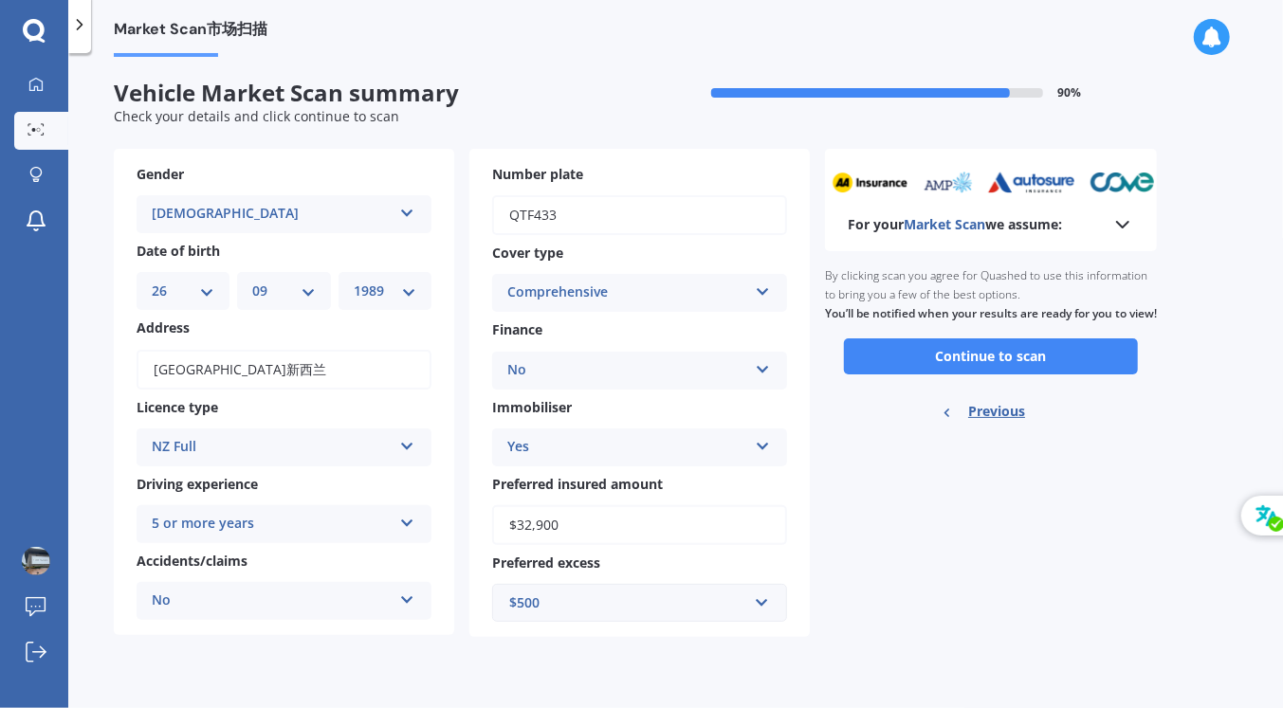
scroll to position [0, 0]
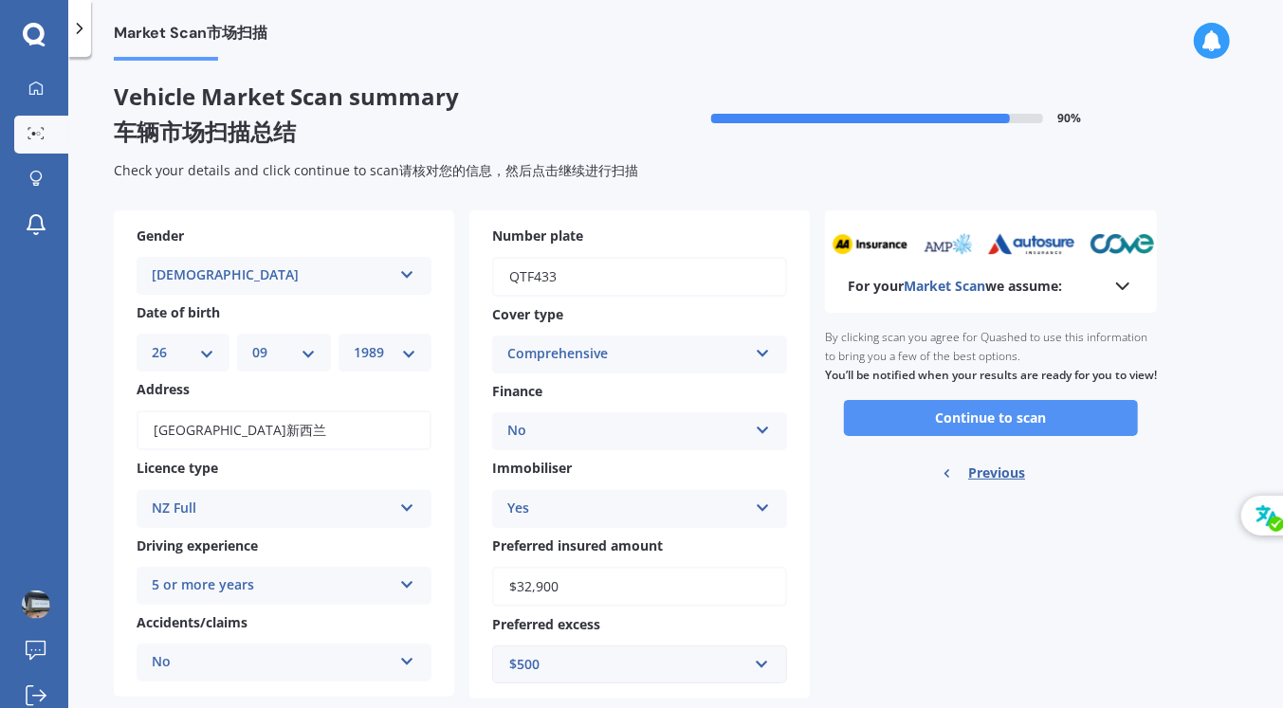
click at [1013, 430] on button "Continue to scan" at bounding box center [991, 418] width 294 height 36
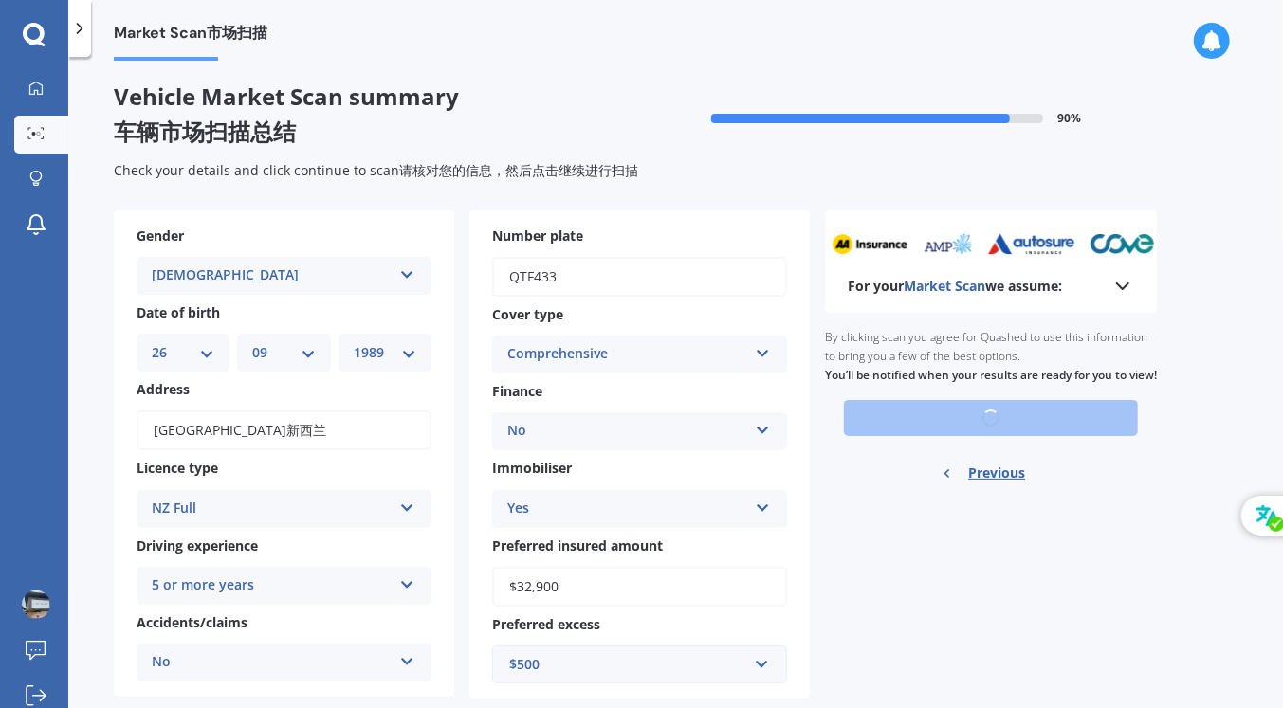
scroll to position [44, 0]
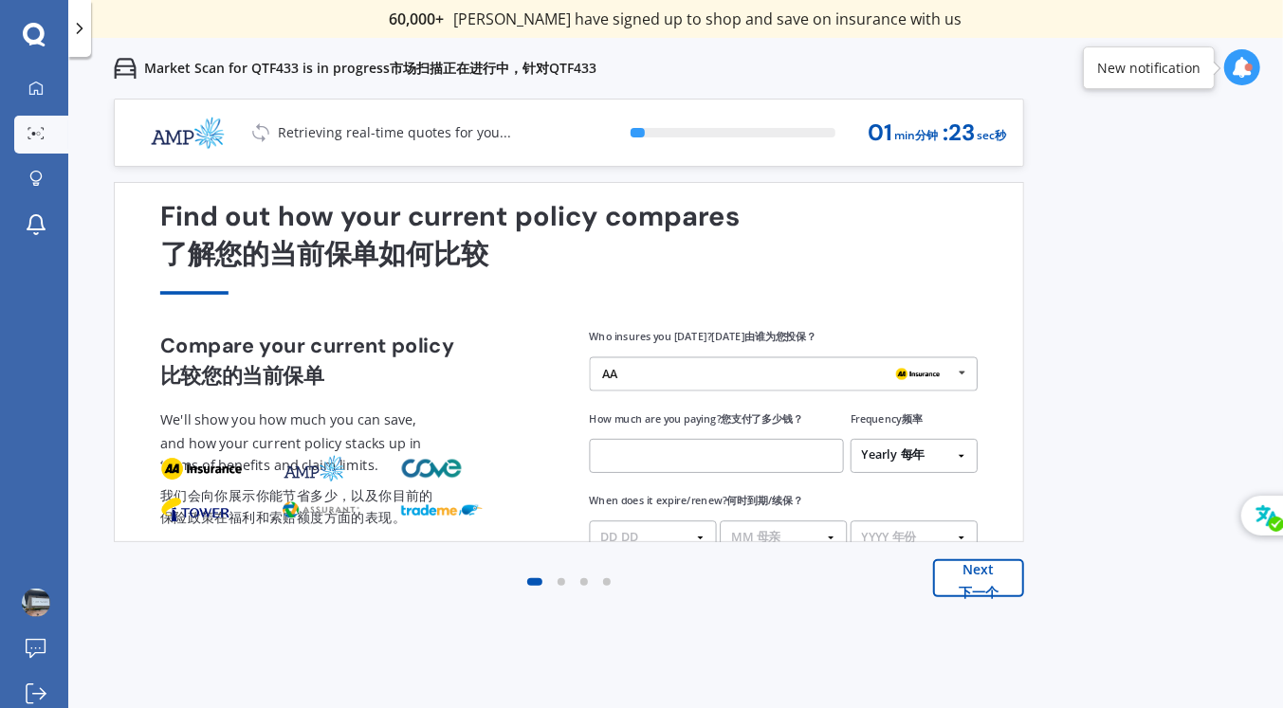
scroll to position [42, 0]
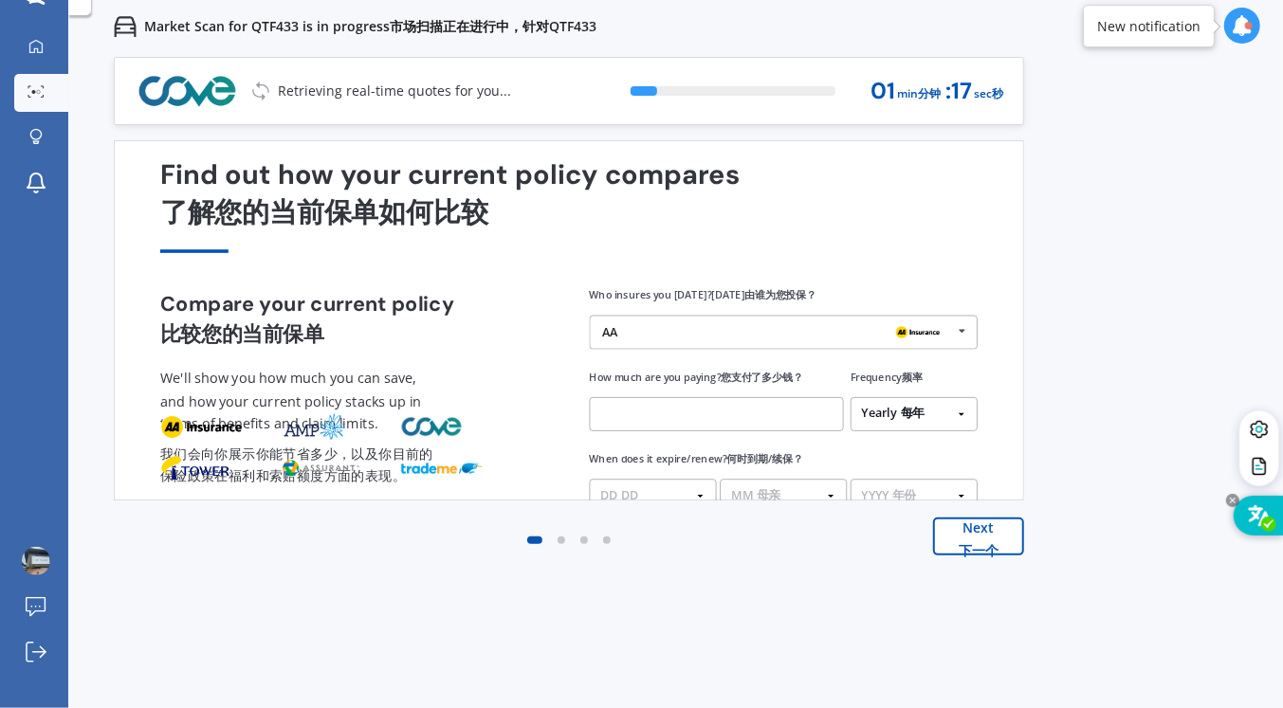
click at [1260, 519] on icon at bounding box center [1259, 515] width 25 height 23
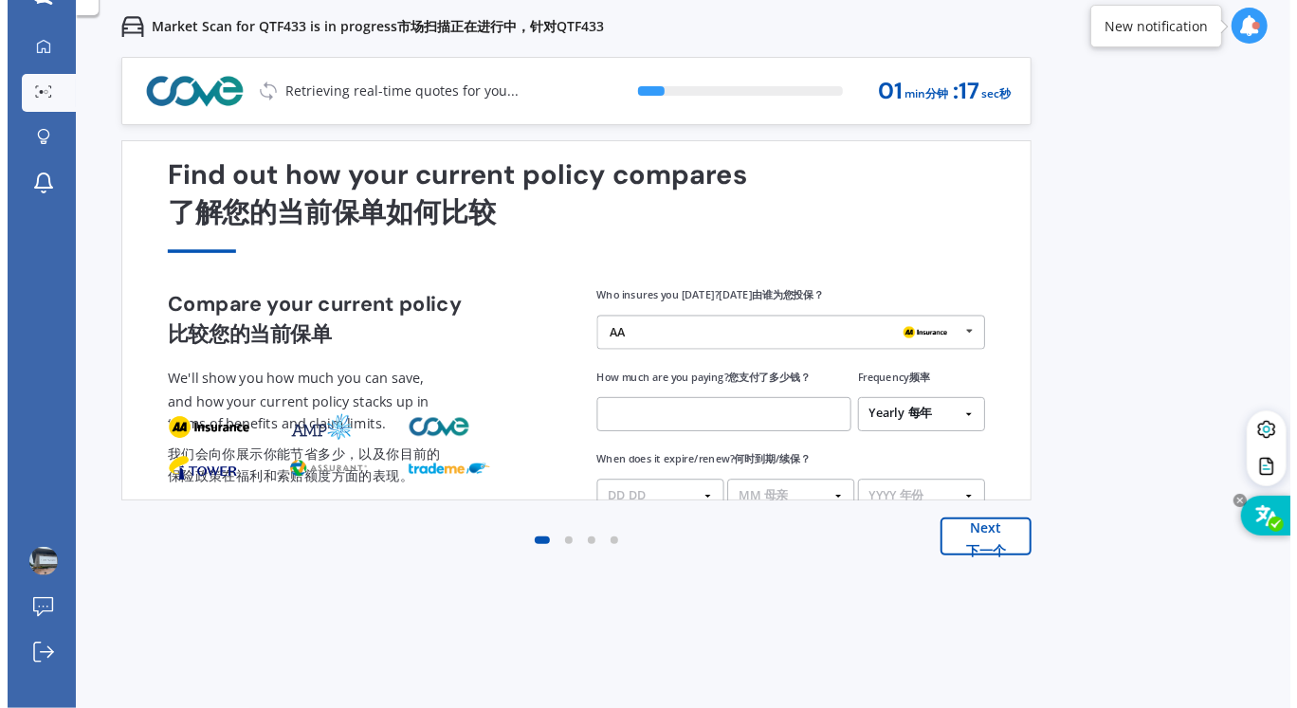
scroll to position [0, 0]
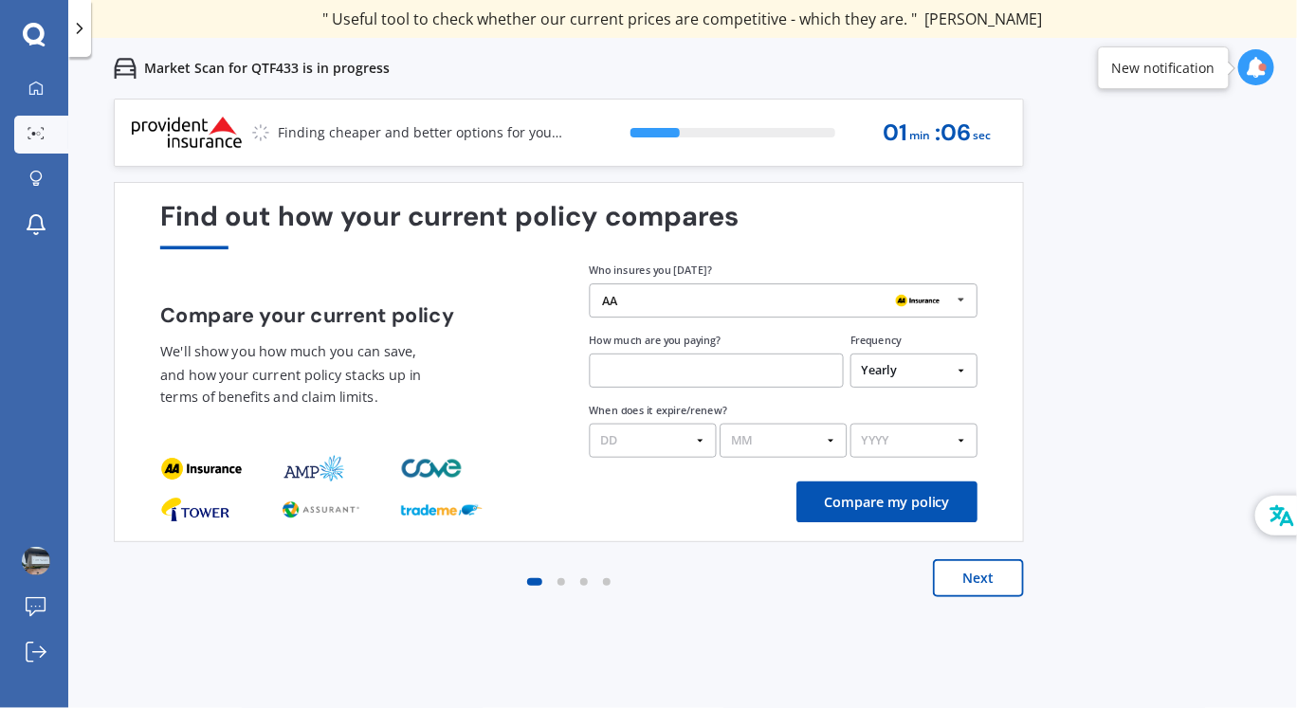
click at [646, 387] on input "text" at bounding box center [717, 371] width 254 height 34
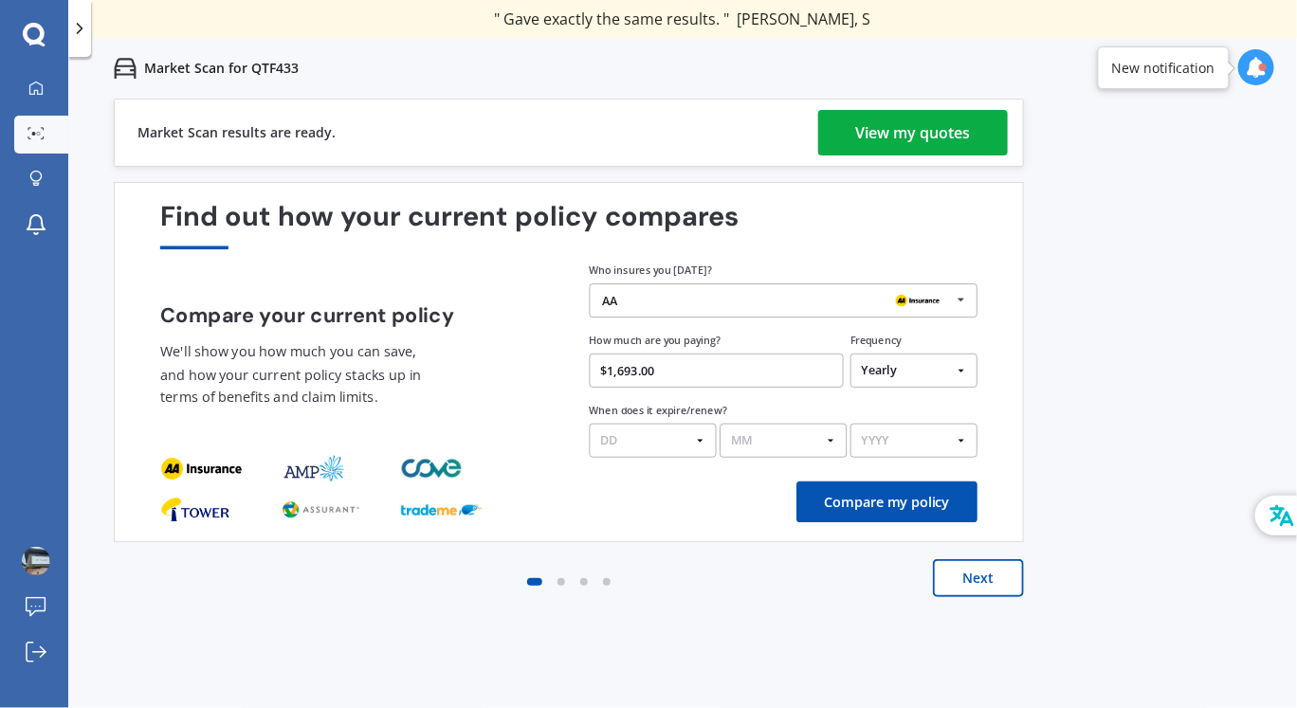
type input "$1,693.00"
click at [700, 447] on select "DD 01 02 03 04 05 06 07 08 09 10 11 12 13 14 15 16 17 18 19 20 21 22 23 24 25 2…" at bounding box center [653, 441] width 127 height 34
click at [812, 442] on select "MM 01 02 03 04 05 06 07 08 09 10 11 12" at bounding box center [783, 441] width 127 height 34
click at [921, 429] on select "YYYY 2026 2025 2024" at bounding box center [913, 441] width 127 height 34
click at [1087, 402] on div "Previous 60,000+ Kiwis have signed up to shop and save on insurance with us " H…" at bounding box center [682, 453] width 1229 height 708
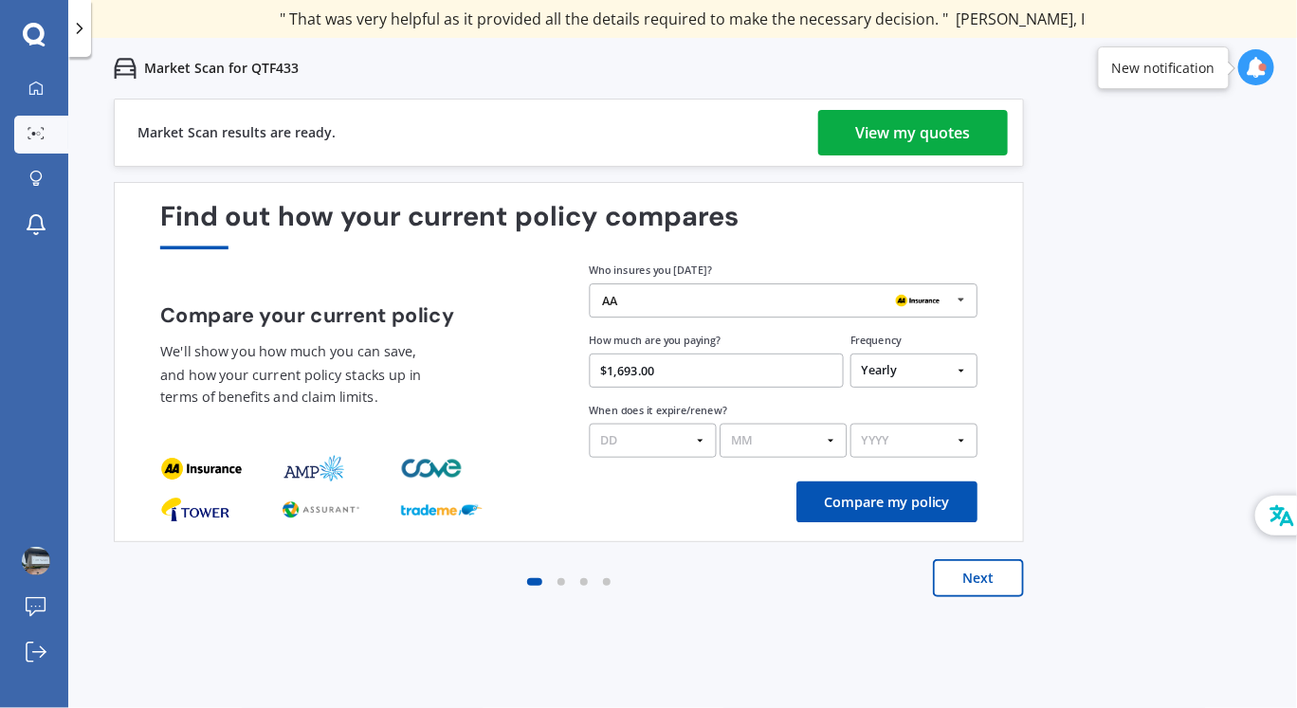
click at [920, 145] on div "View my quotes" at bounding box center [913, 133] width 115 height 46
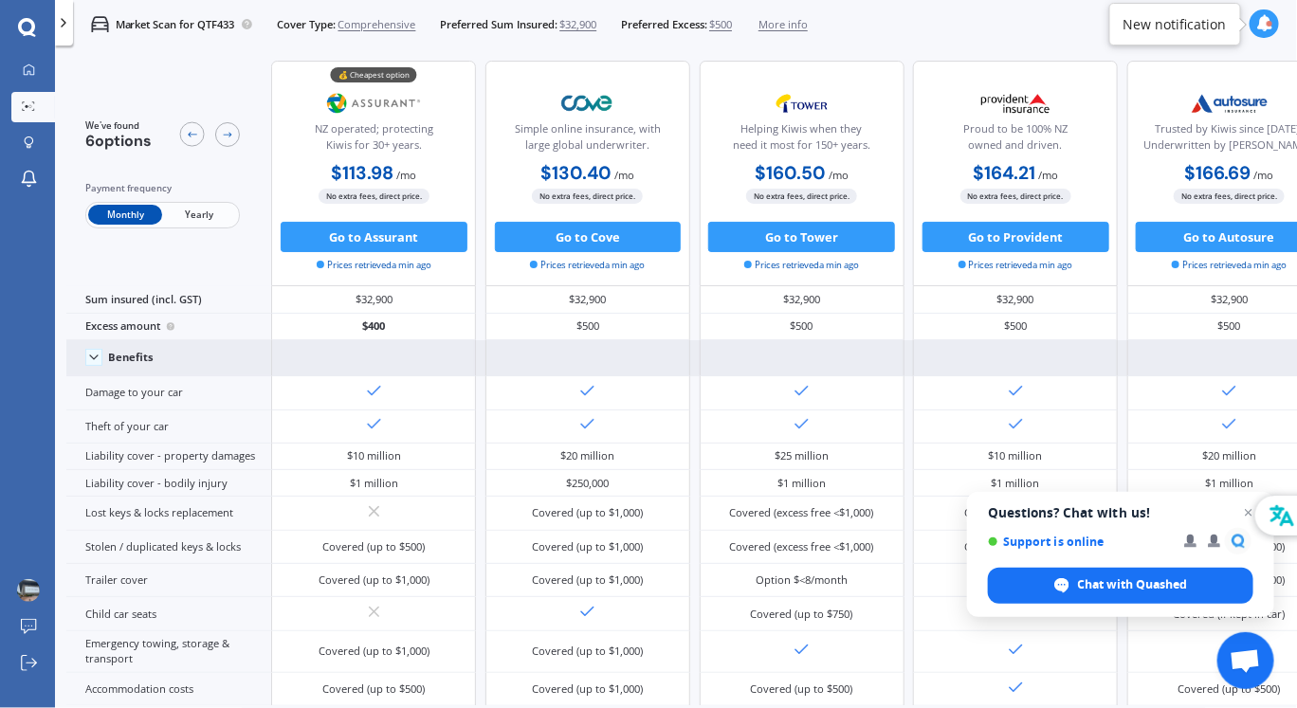
scroll to position [3, 0]
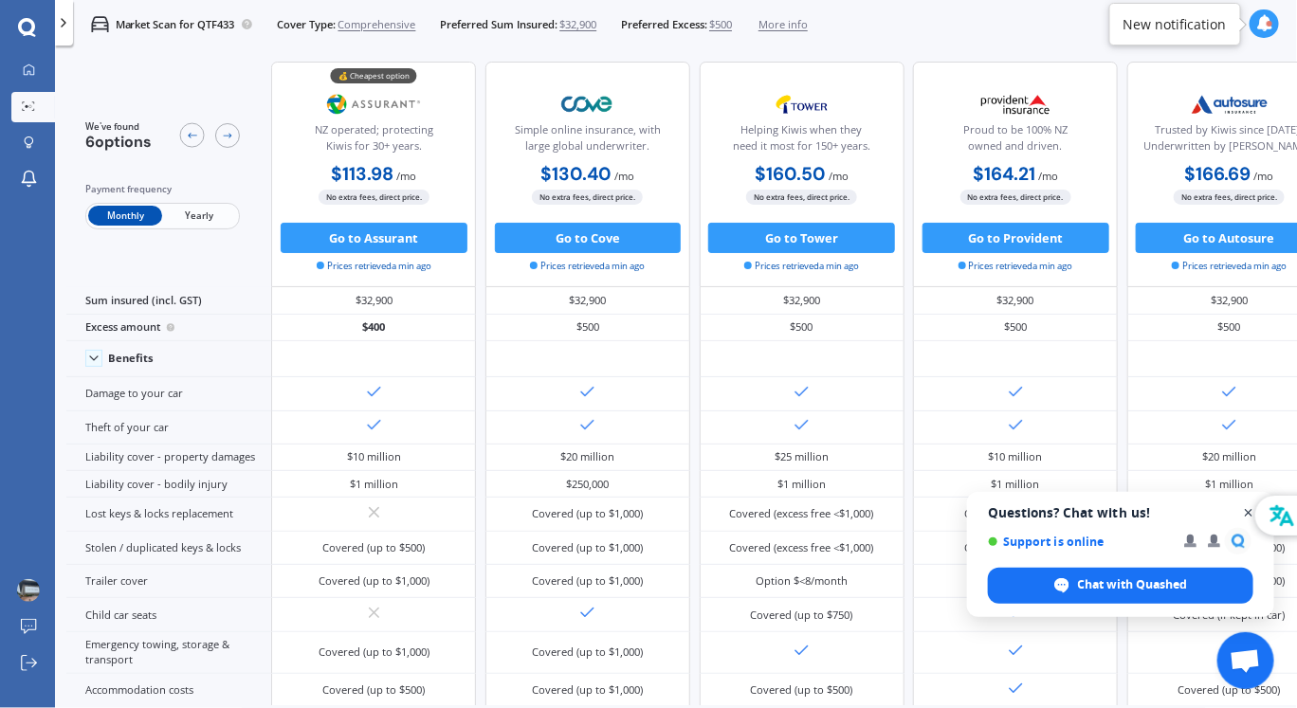
click at [1245, 514] on span "Open chat" at bounding box center [1249, 514] width 24 height 24
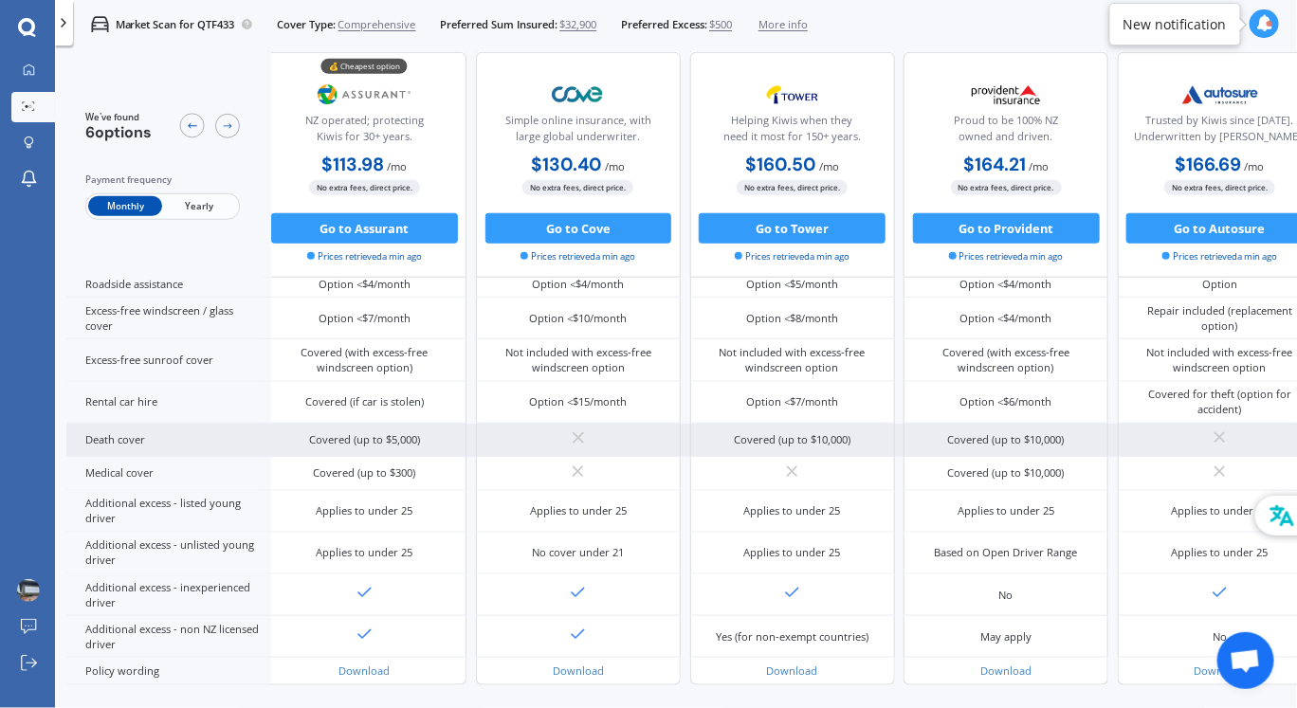
scroll to position [756, 12]
